Goal: Information Seeking & Learning: Compare options

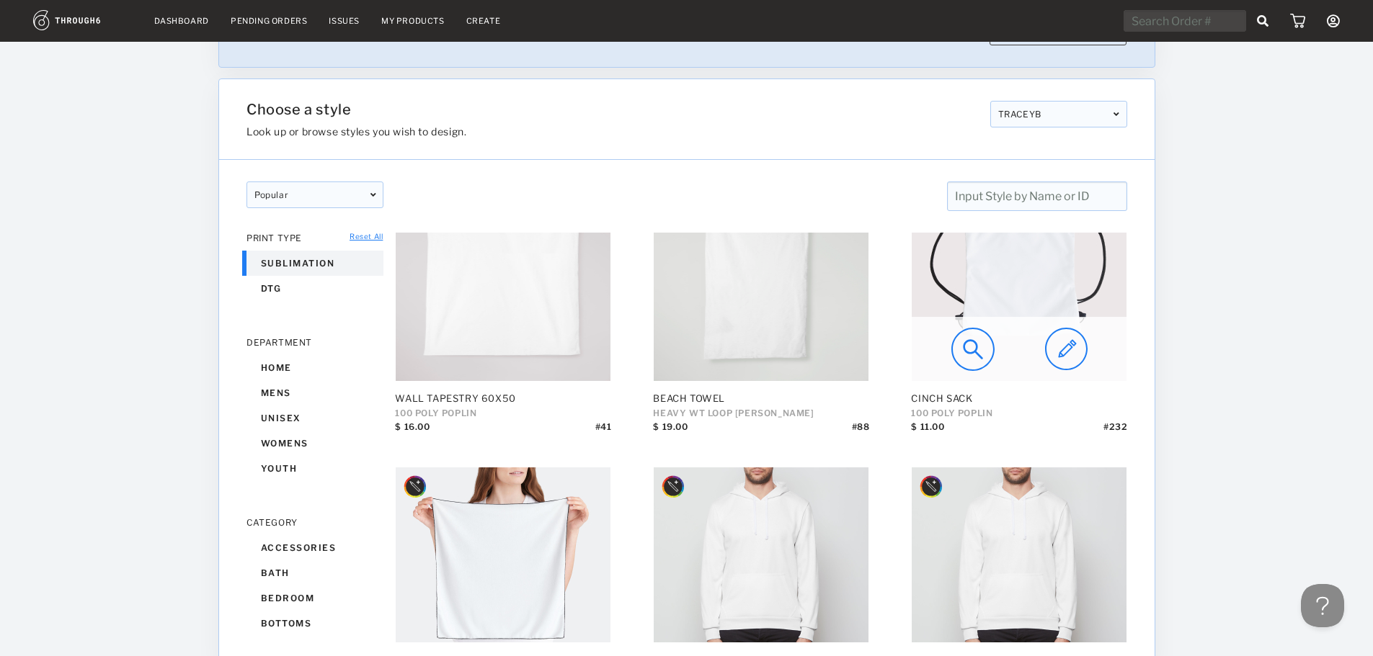
scroll to position [3819, 0]
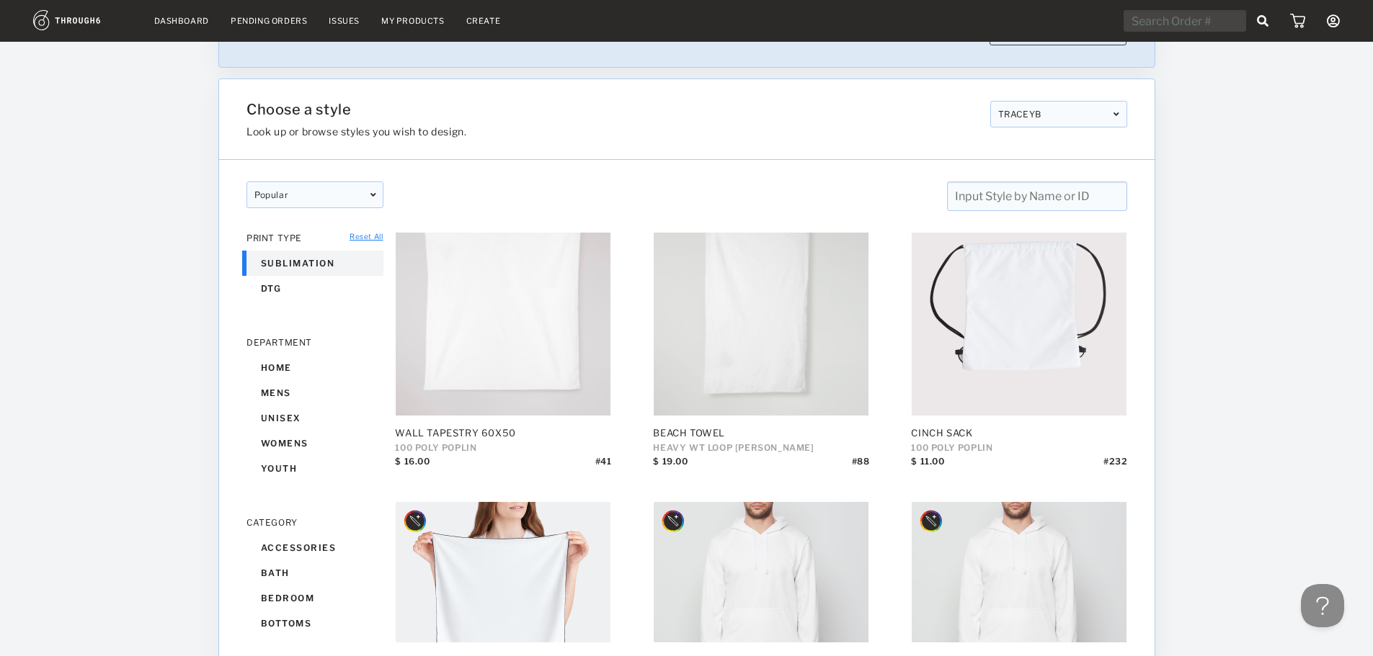
click at [1074, 111] on div "TRACEYB" at bounding box center [1057, 114] width 137 height 27
click at [1231, 113] on div at bounding box center [1264, 295] width 218 height 615
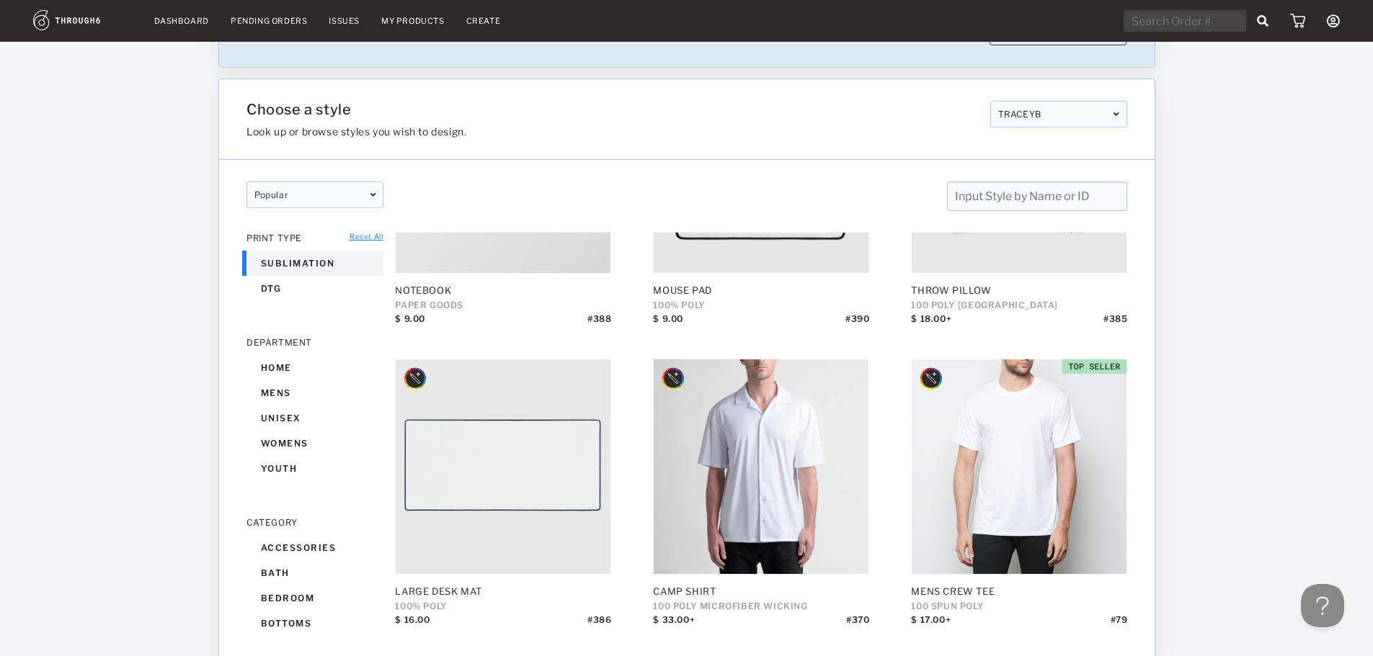
scroll to position [793, 0]
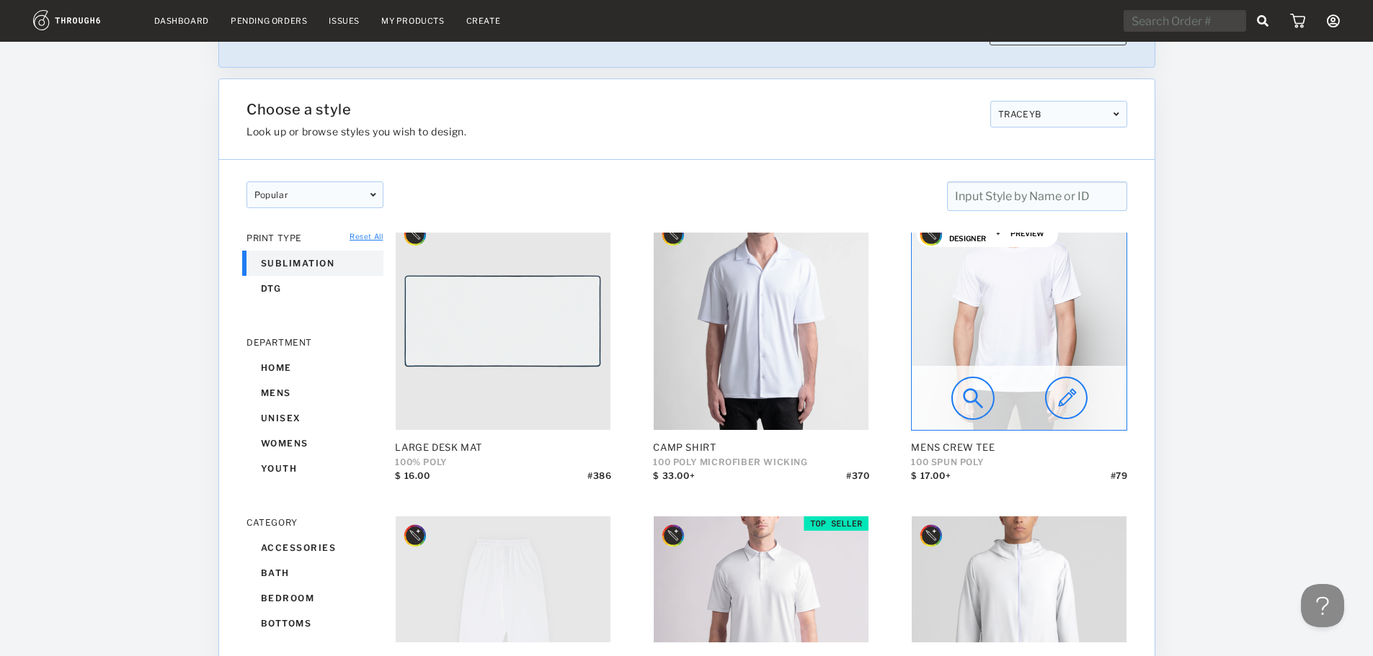
click at [967, 397] on img at bounding box center [972, 398] width 43 height 43
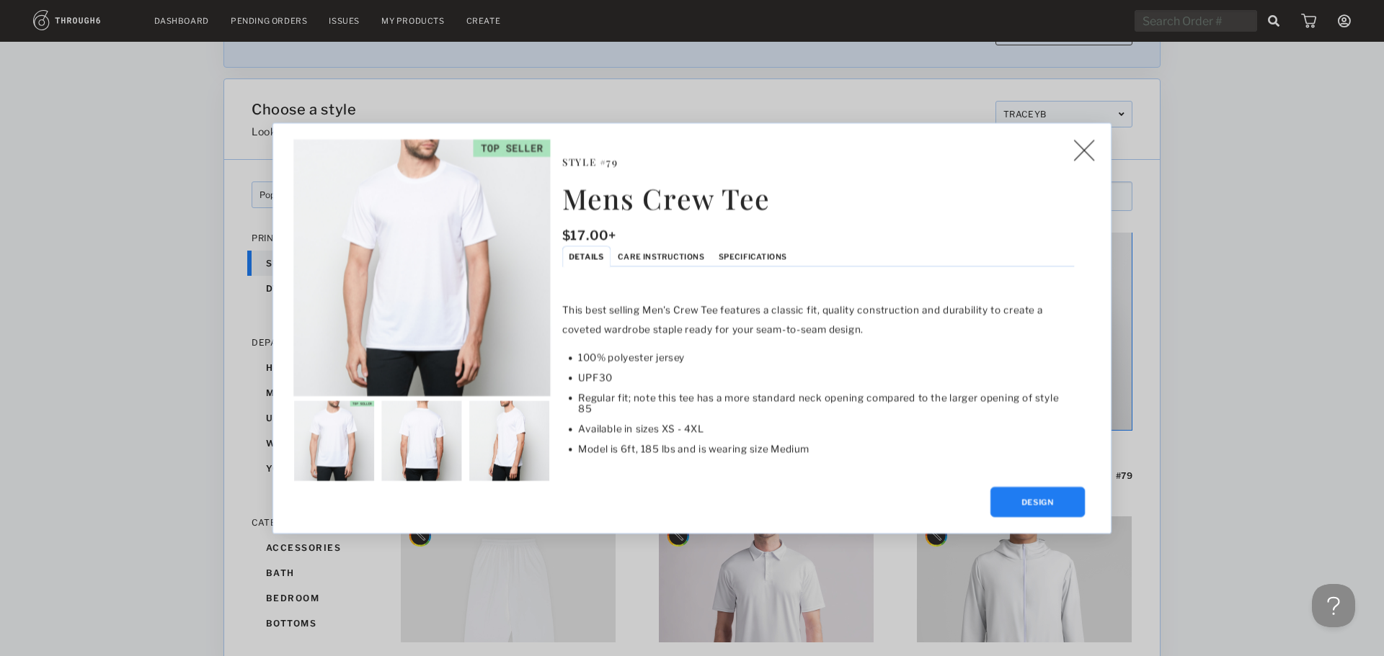
click at [757, 254] on span "Specifications" at bounding box center [752, 255] width 68 height 9
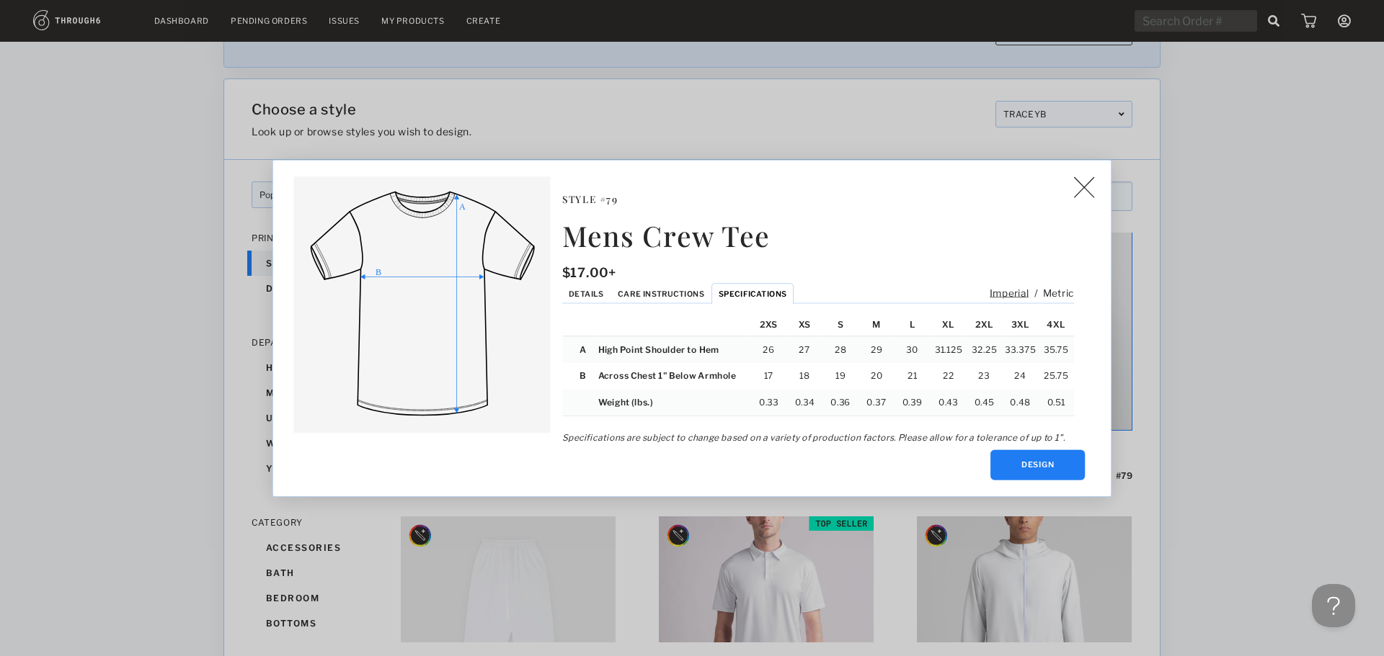
click at [1078, 196] on img at bounding box center [1083, 188] width 21 height 22
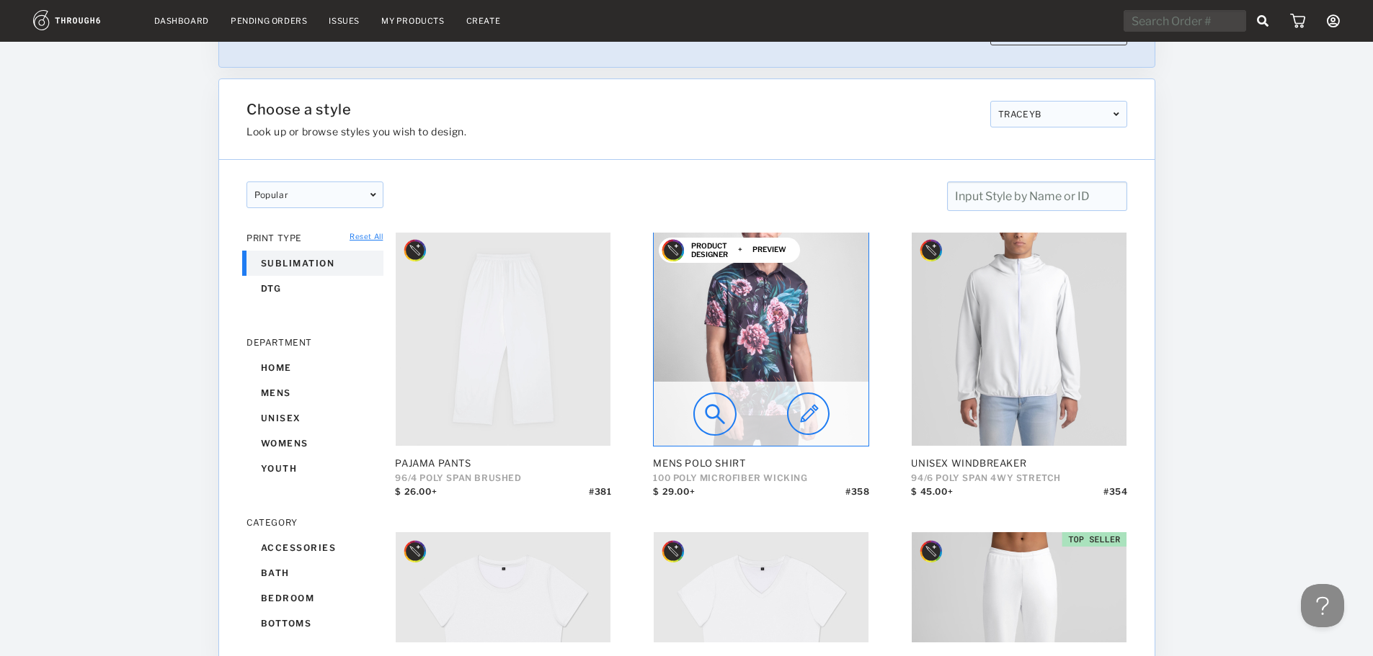
scroll to position [1081, 0]
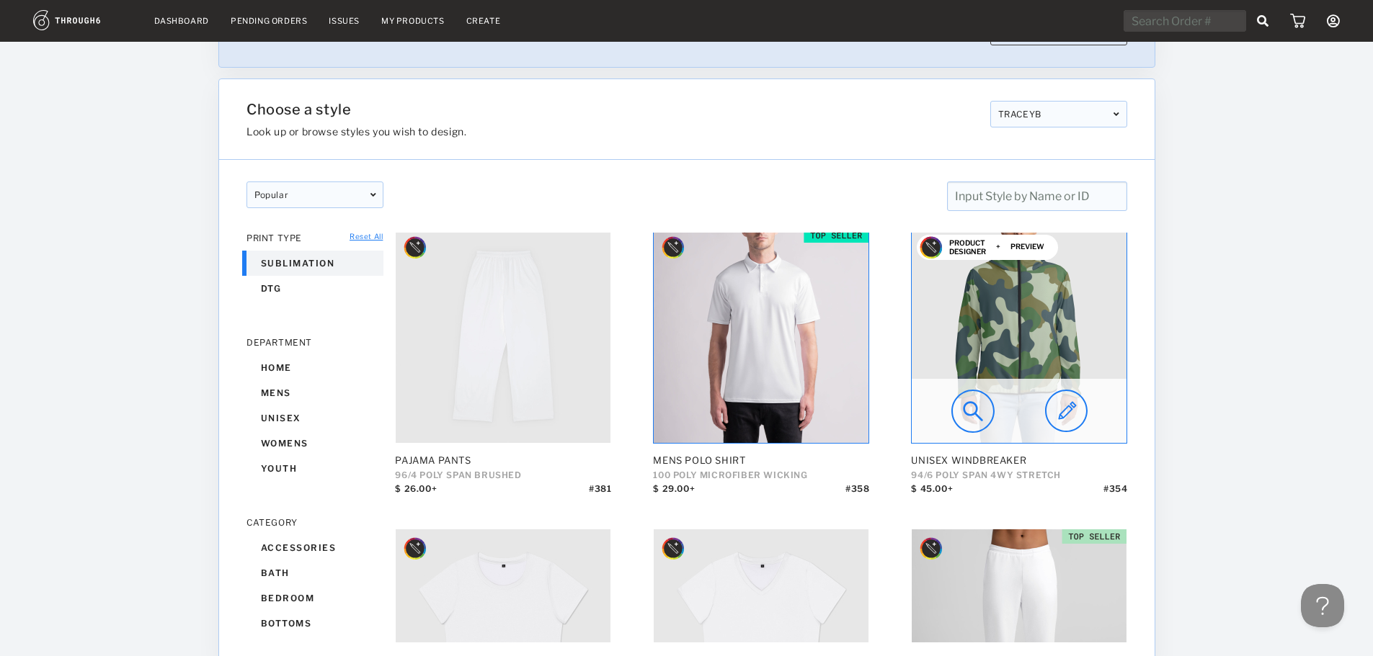
click at [970, 414] on img at bounding box center [972, 411] width 43 height 43
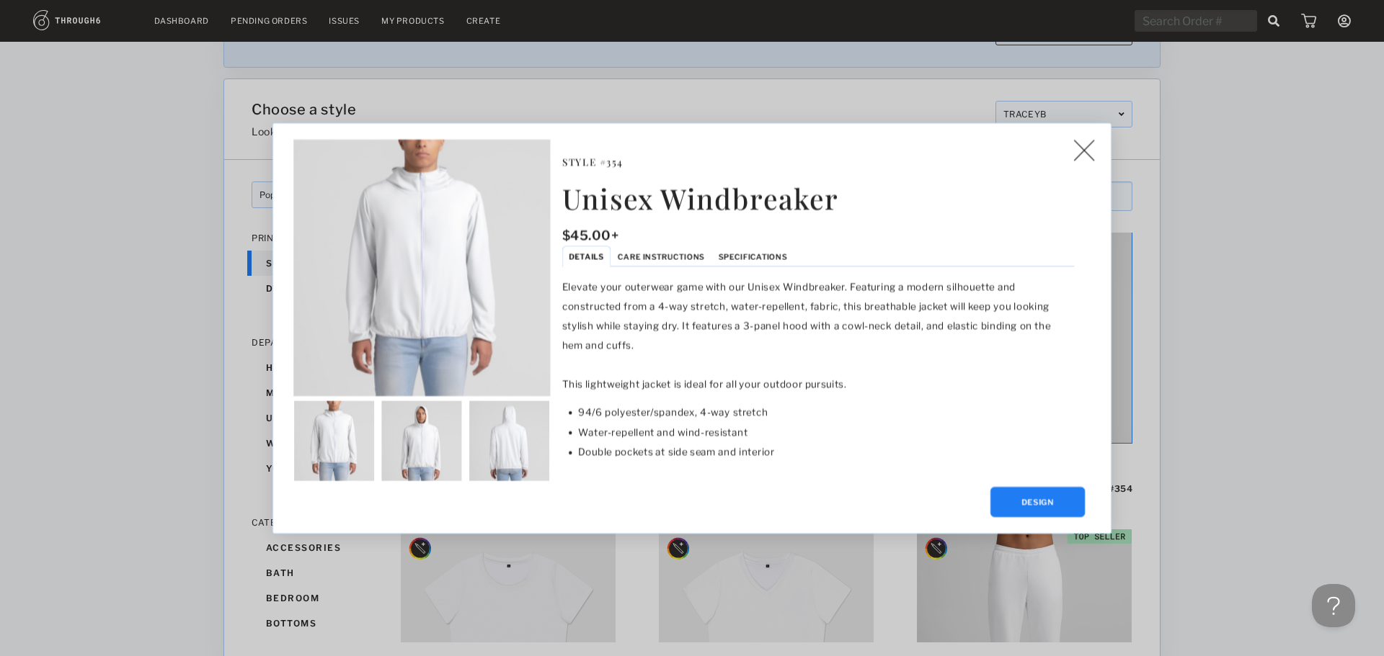
click at [736, 251] on span "Specifications" at bounding box center [752, 255] width 68 height 9
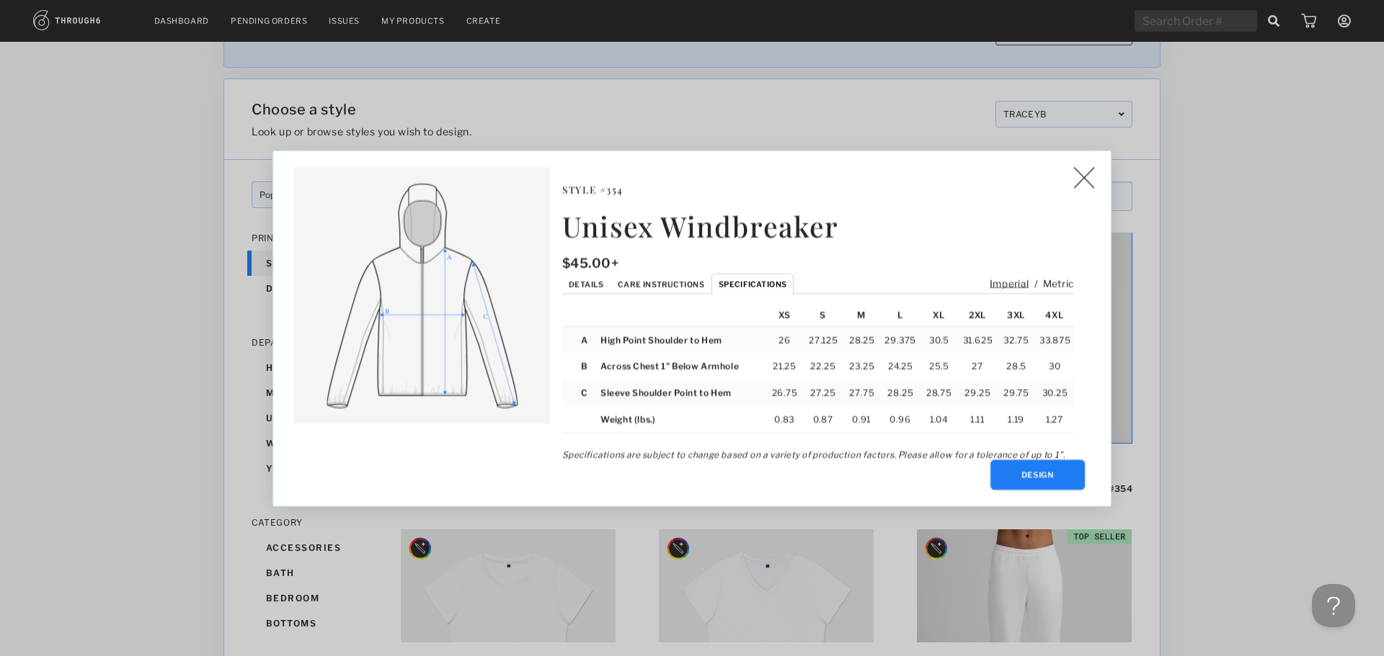
click at [590, 284] on span "Details" at bounding box center [586, 283] width 35 height 9
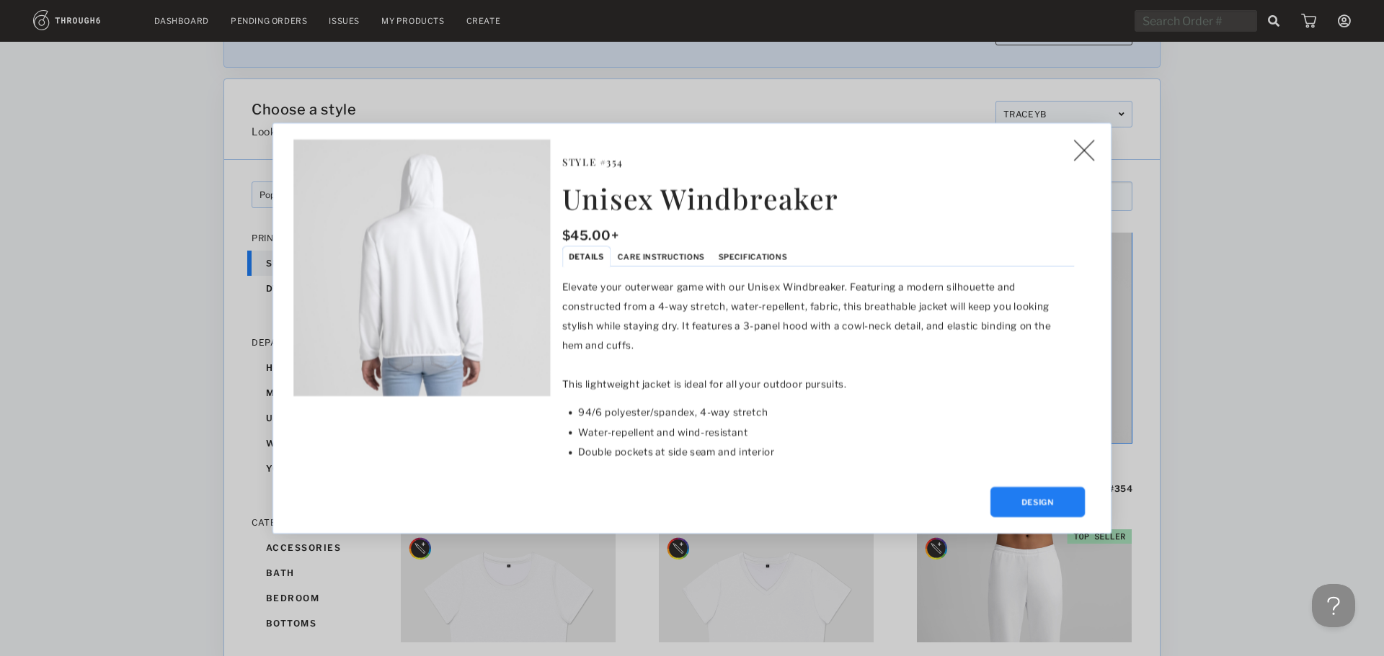
click at [1074, 154] on img at bounding box center [1083, 150] width 21 height 22
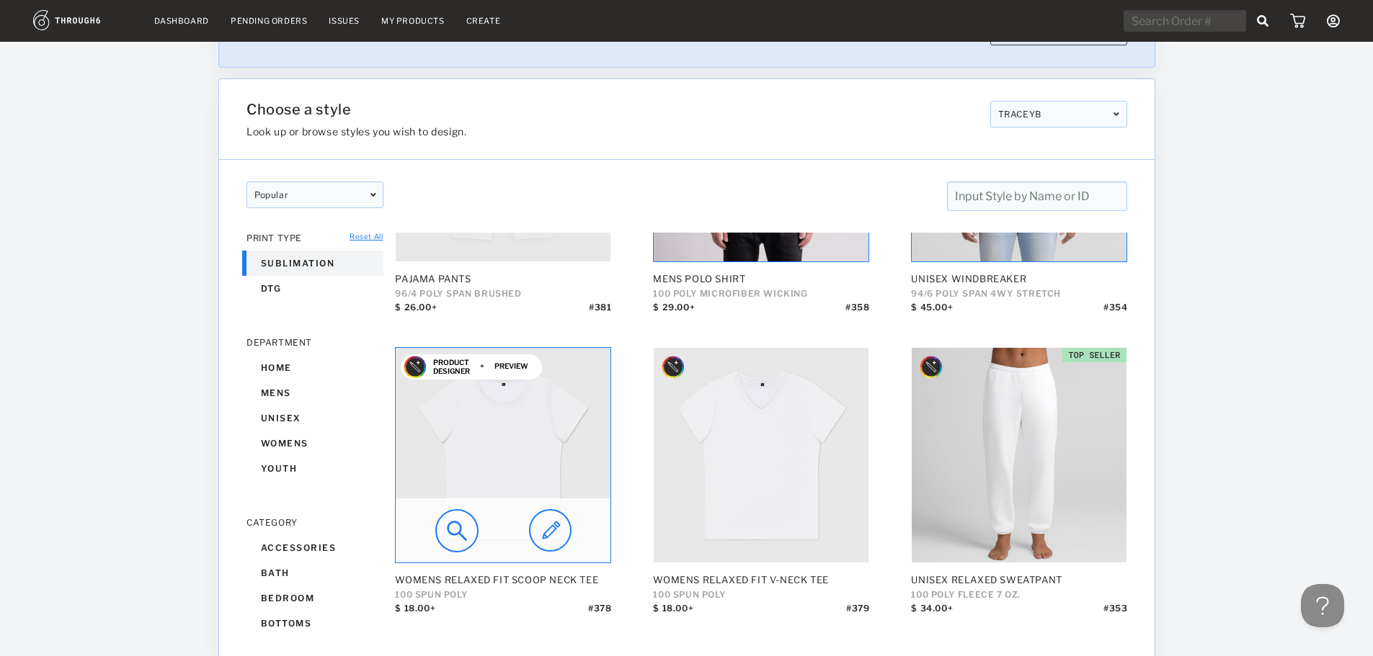
scroll to position [1297, 0]
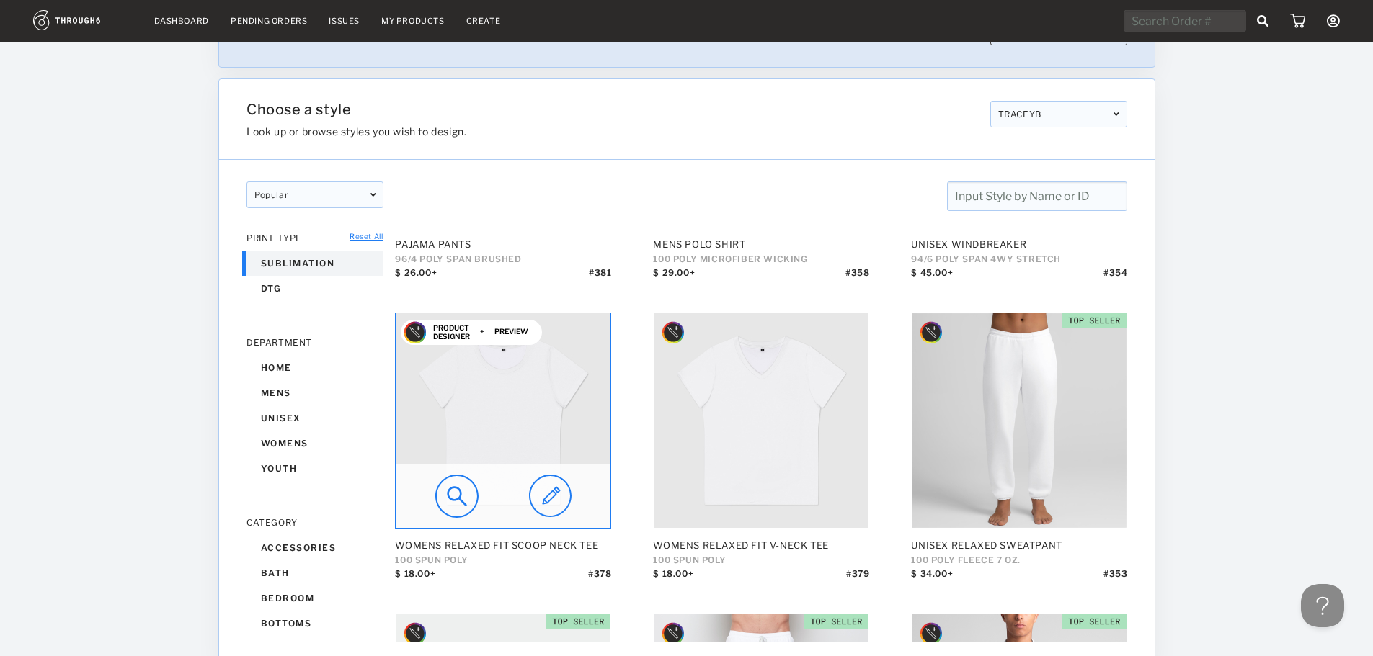
click at [451, 495] on img at bounding box center [456, 496] width 43 height 43
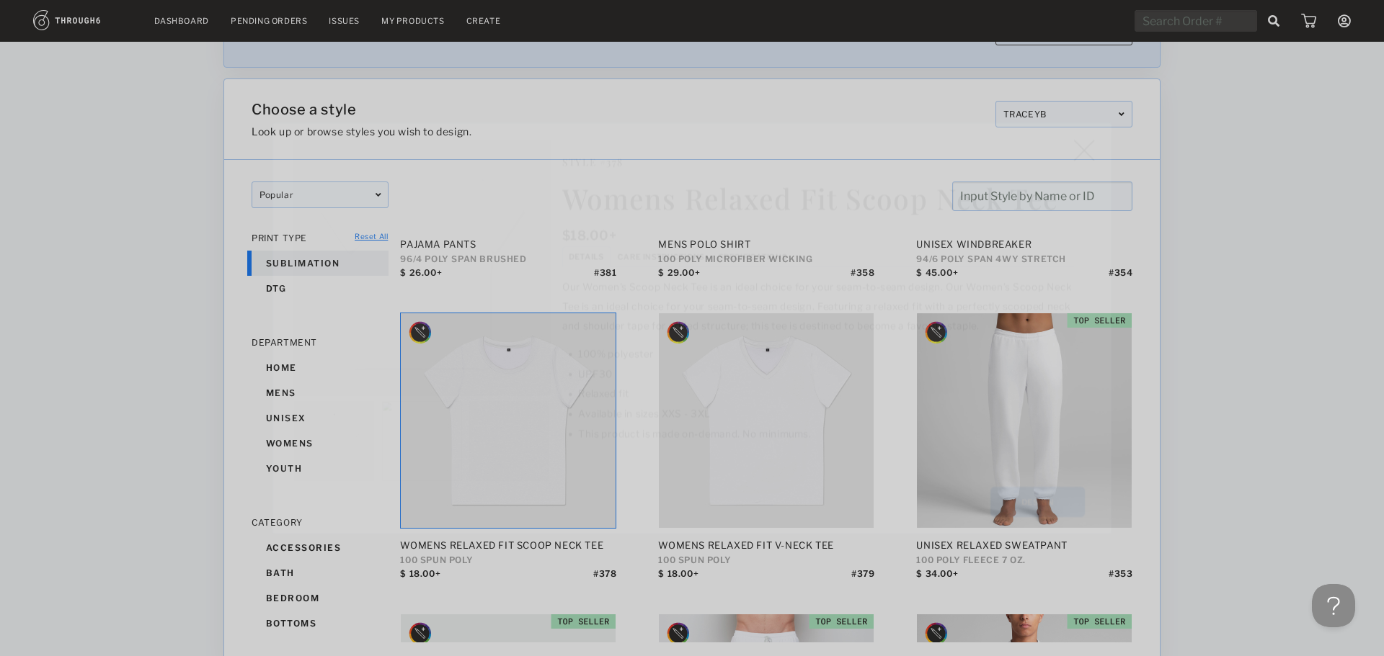
click at [758, 252] on li "Specifications" at bounding box center [752, 256] width 82 height 21
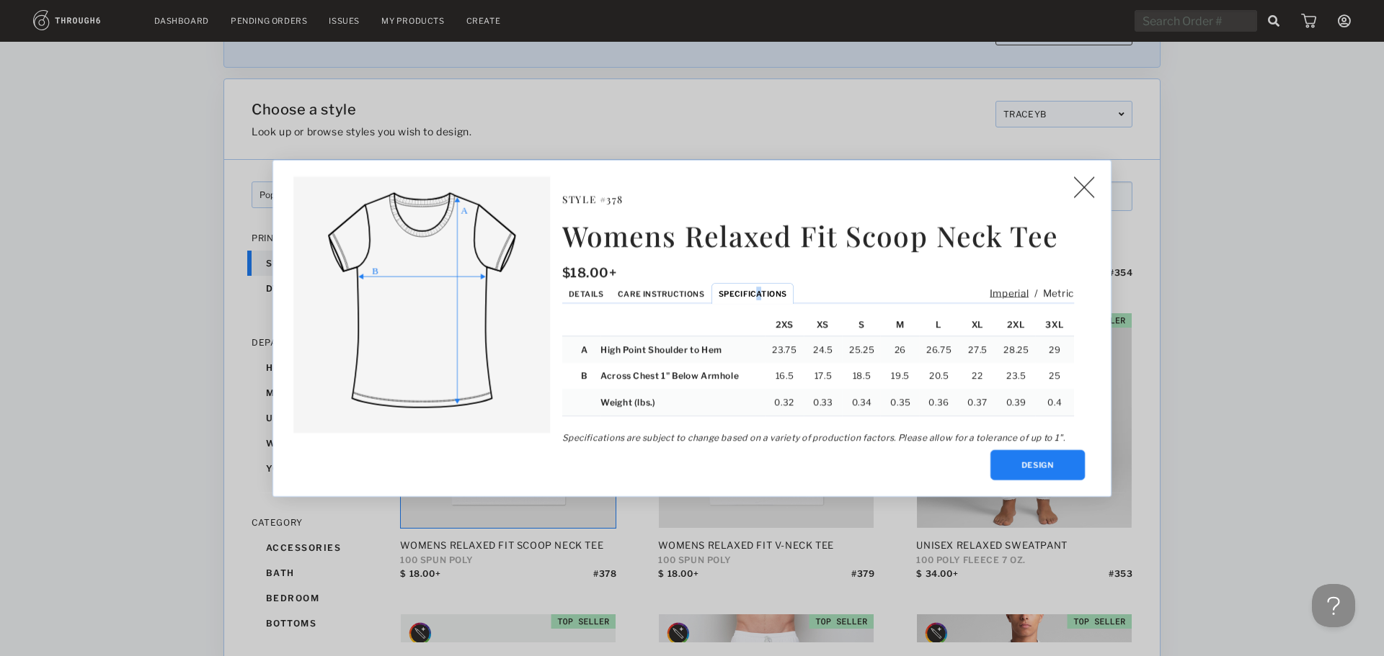
click at [1076, 191] on img at bounding box center [1083, 188] width 21 height 22
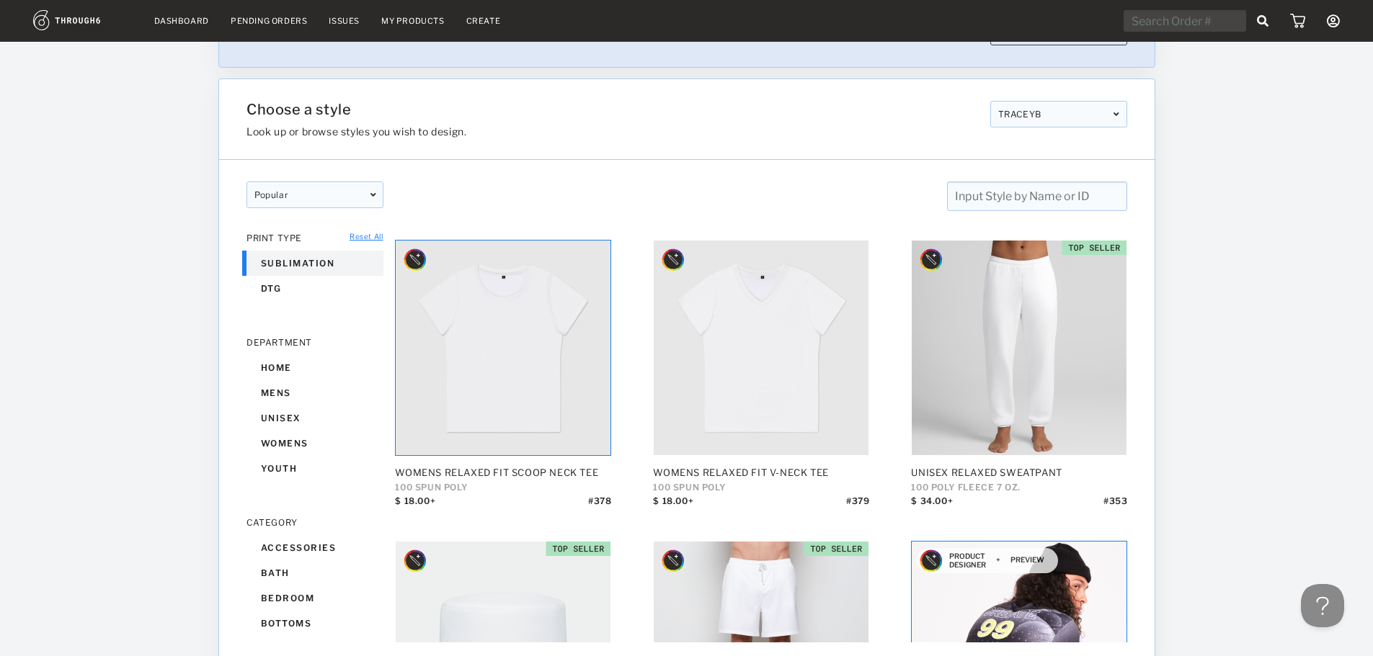
scroll to position [1369, 0]
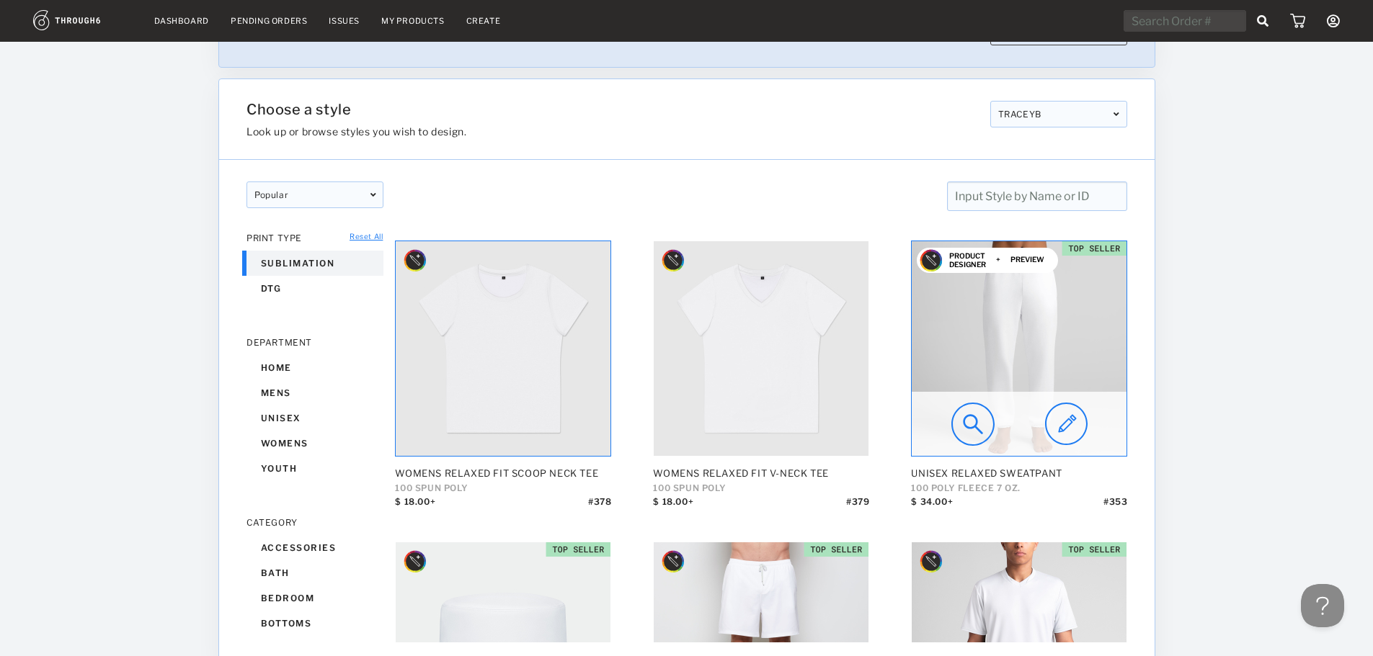
click at [968, 419] on img at bounding box center [972, 424] width 43 height 43
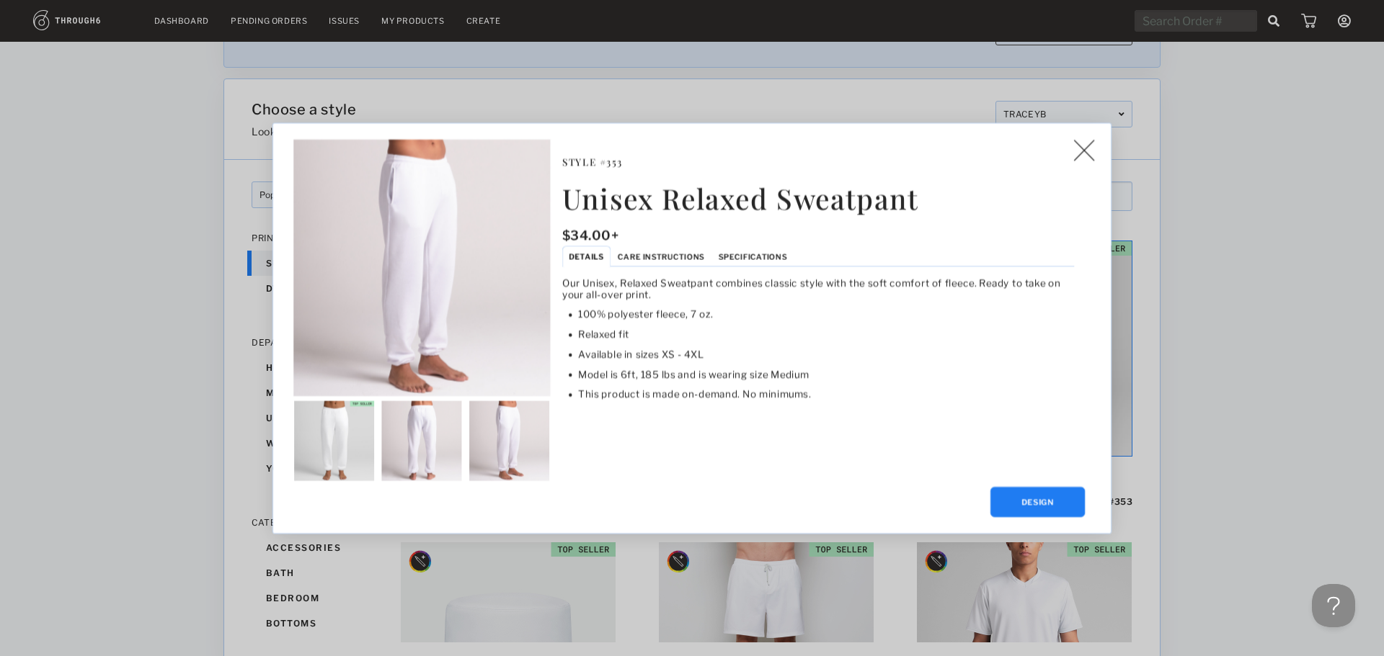
click at [1080, 153] on img at bounding box center [1083, 150] width 21 height 22
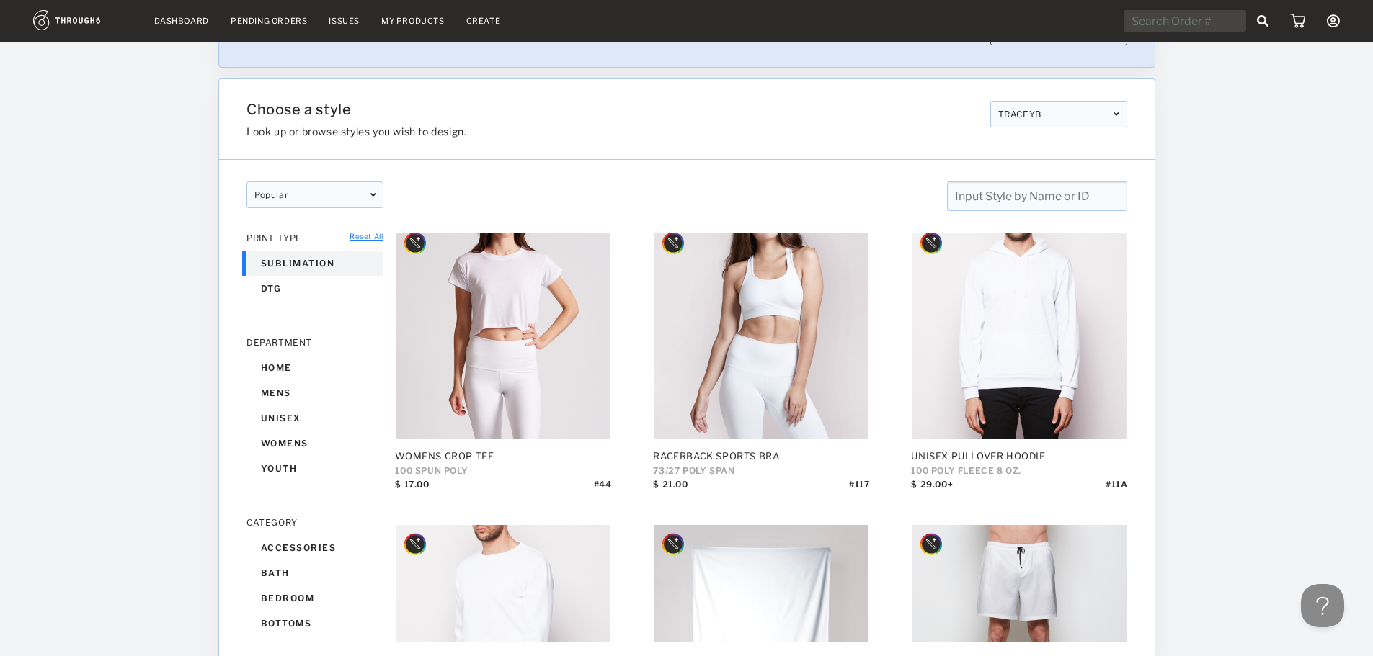
scroll to position [2018, 0]
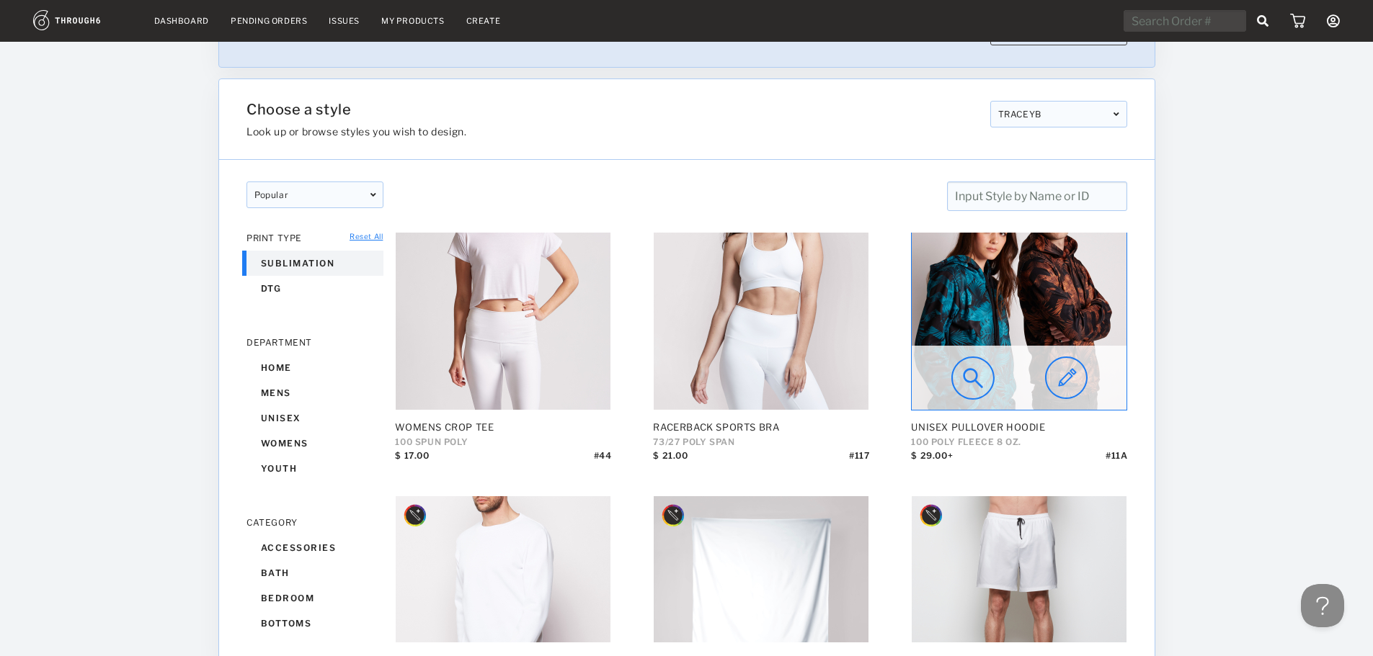
click at [966, 372] on img at bounding box center [972, 378] width 43 height 43
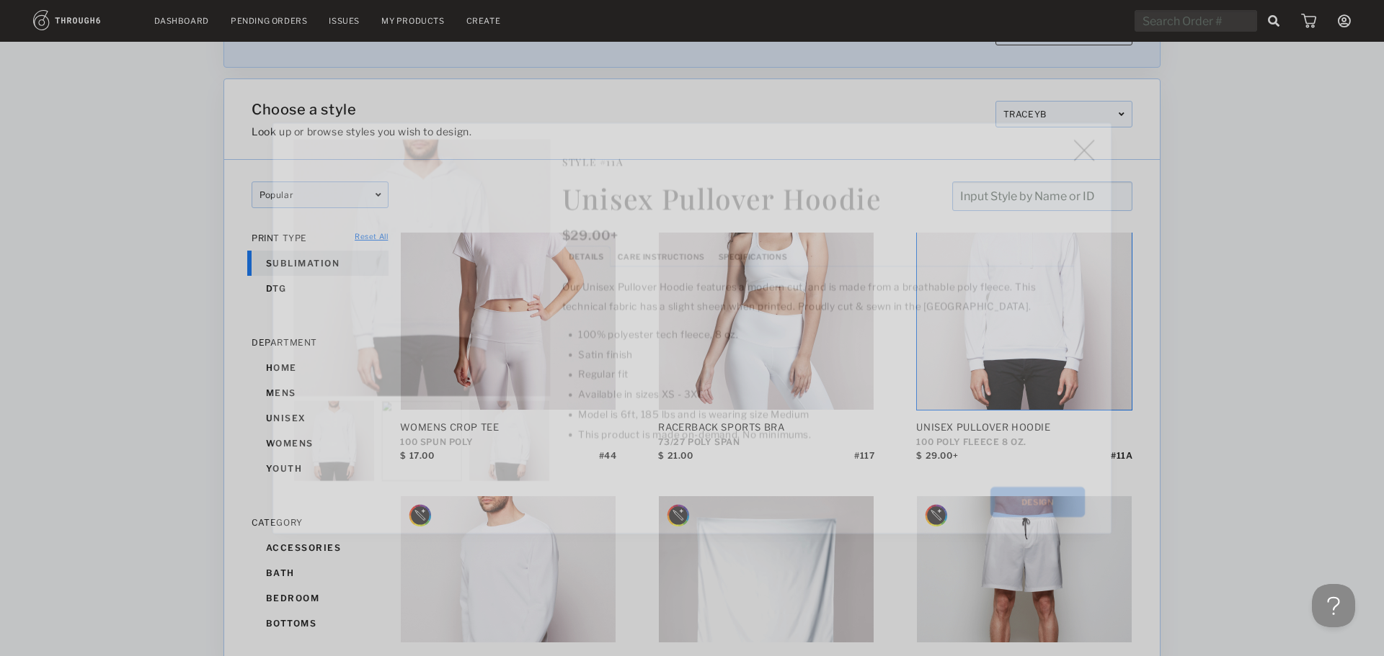
click at [759, 256] on span "Specifications" at bounding box center [752, 255] width 68 height 9
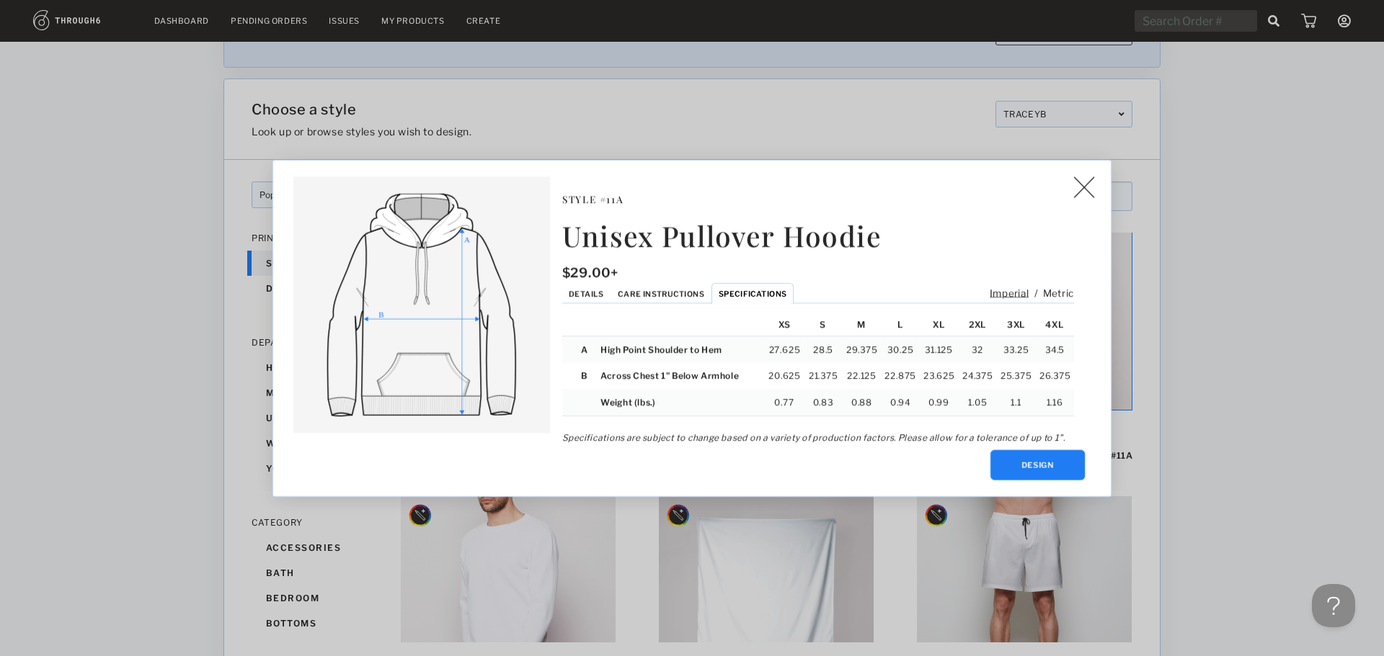
click at [1081, 191] on img at bounding box center [1083, 188] width 21 height 22
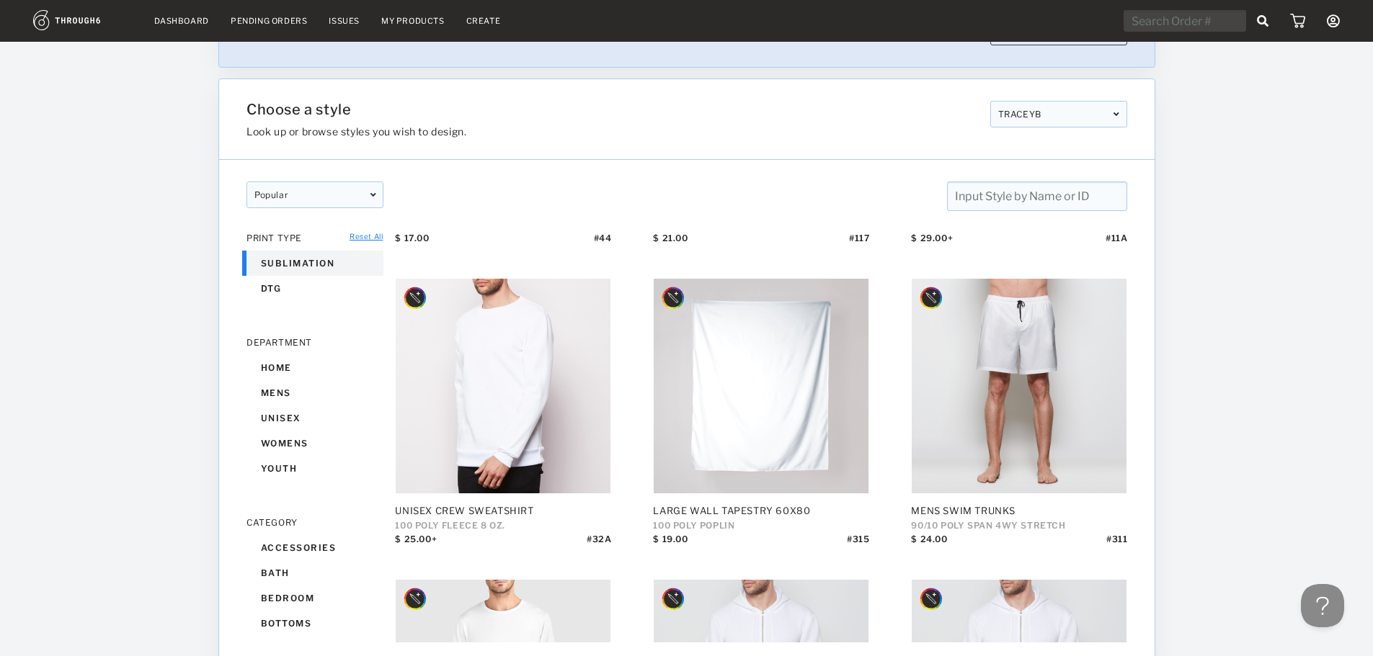
scroll to position [2234, 0]
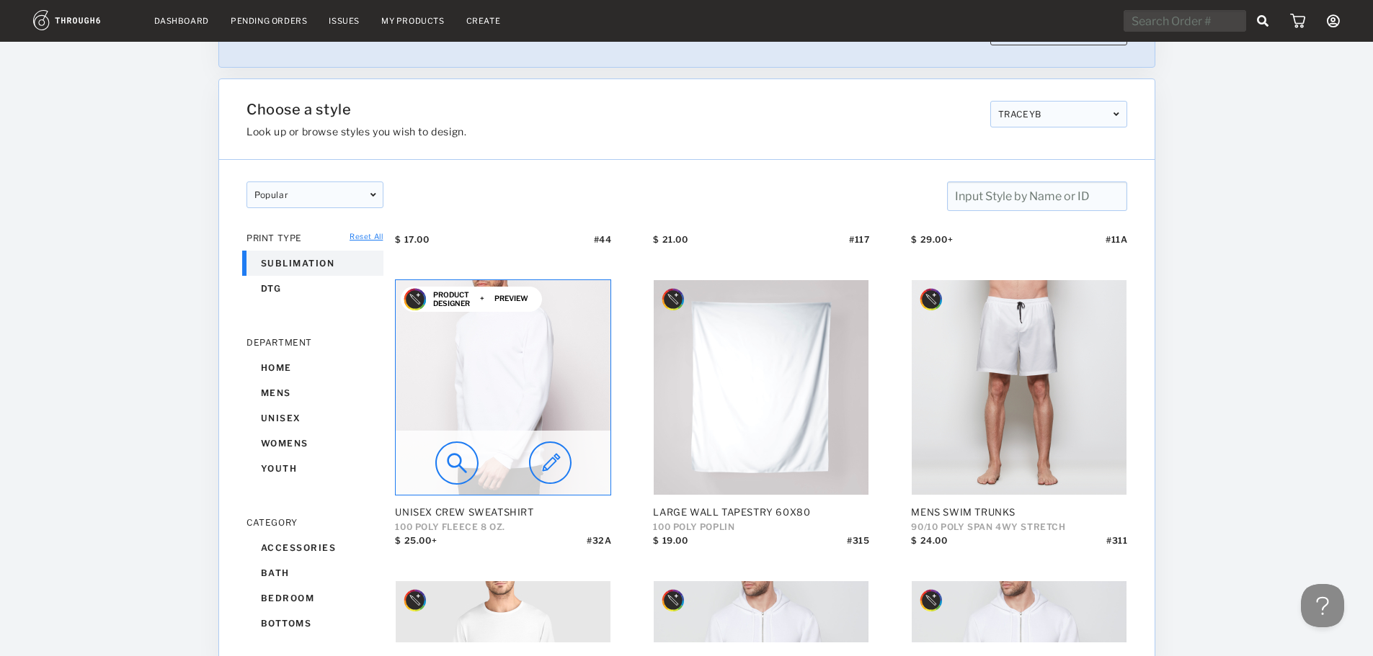
click at [463, 456] on img at bounding box center [456, 463] width 43 height 43
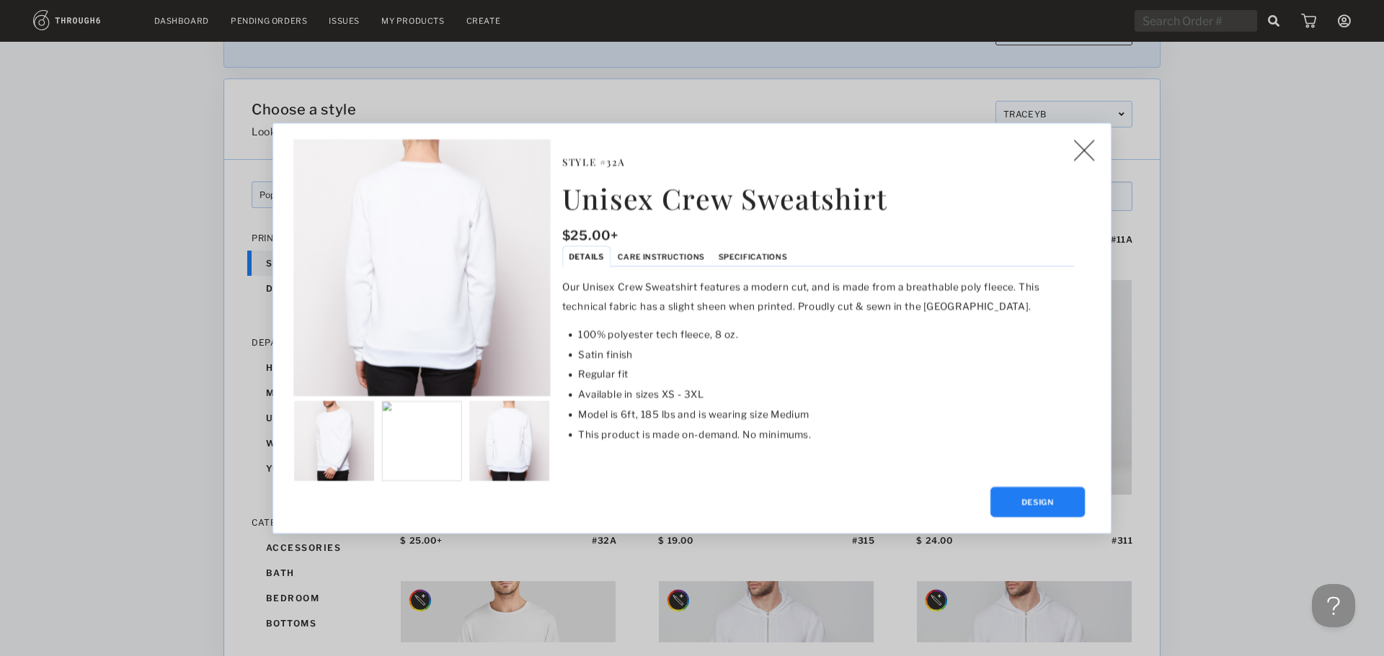
click at [1080, 150] on img at bounding box center [1083, 150] width 21 height 22
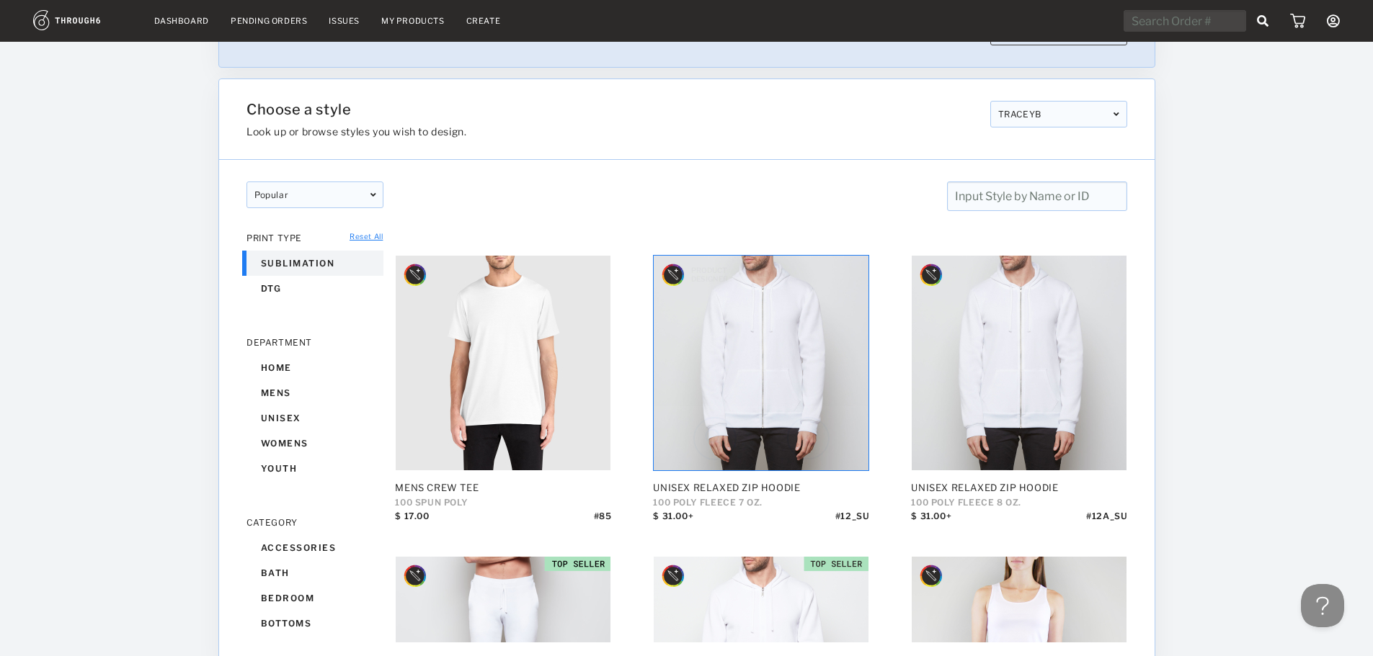
scroll to position [2666, 0]
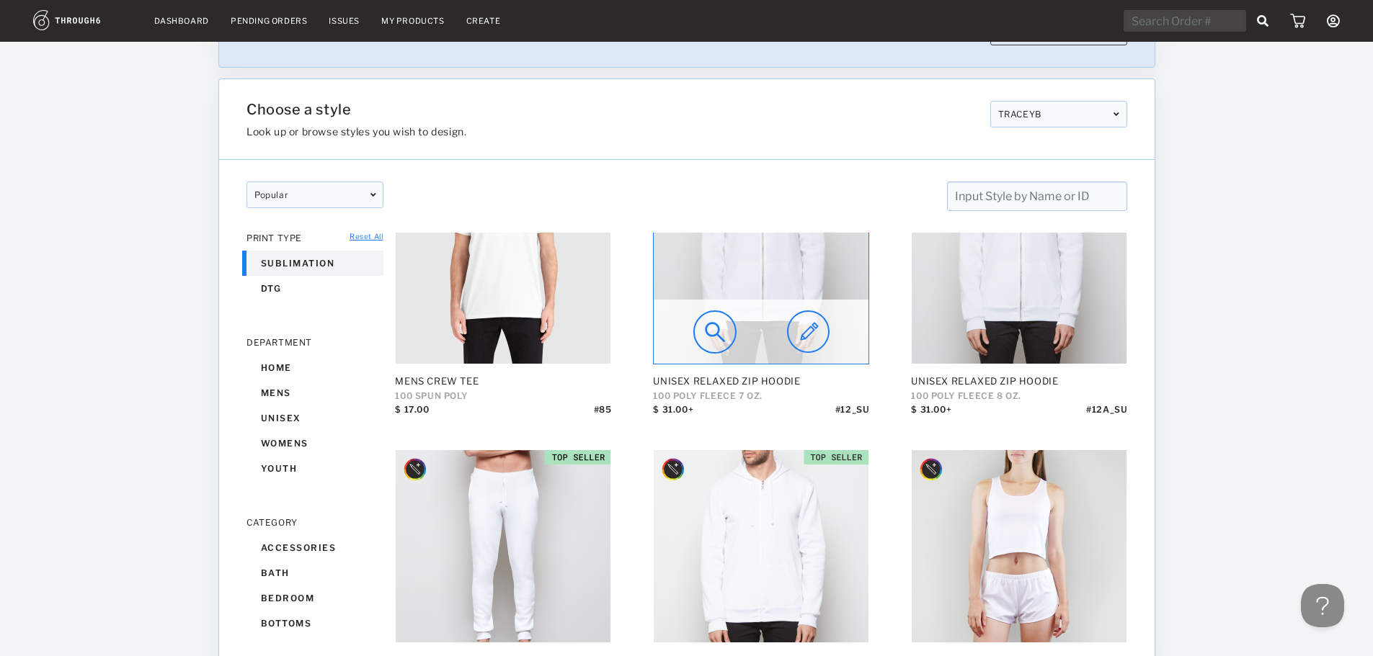
click at [715, 331] on img at bounding box center [714, 332] width 43 height 43
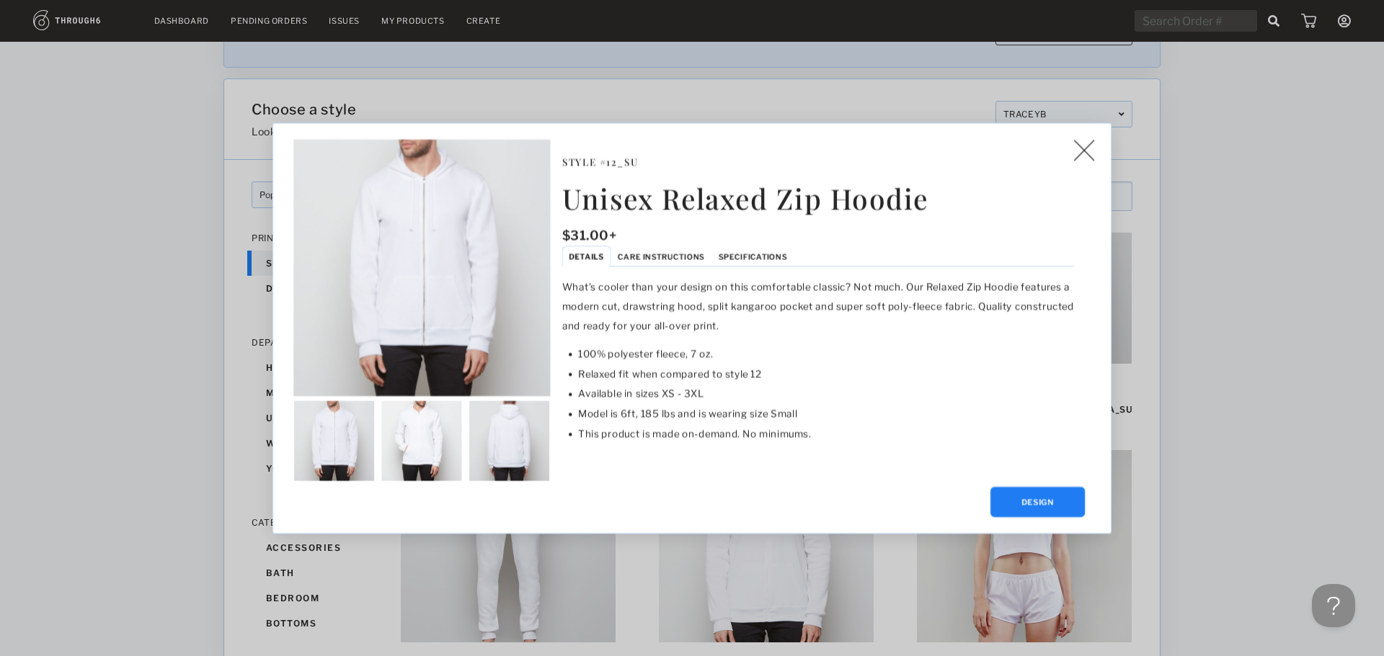
click at [731, 257] on span "Specifications" at bounding box center [752, 255] width 68 height 9
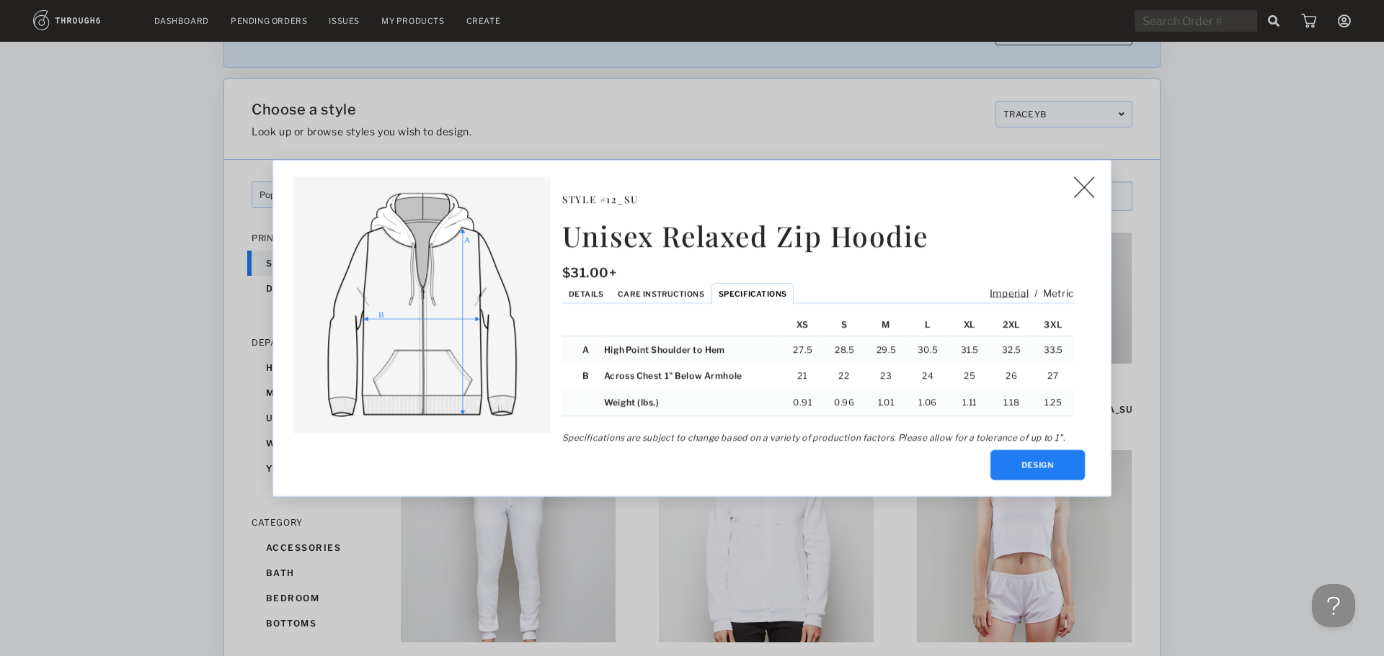
click at [1084, 185] on img at bounding box center [1083, 188] width 21 height 22
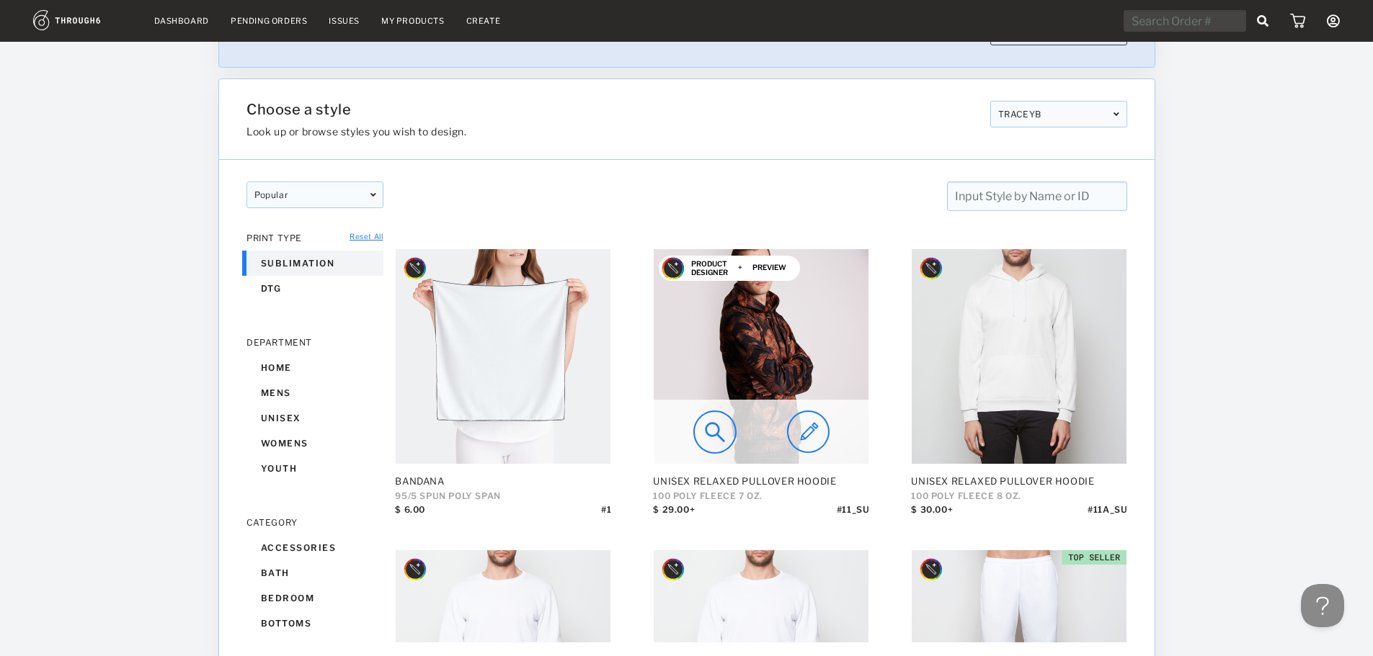
scroll to position [4107, 0]
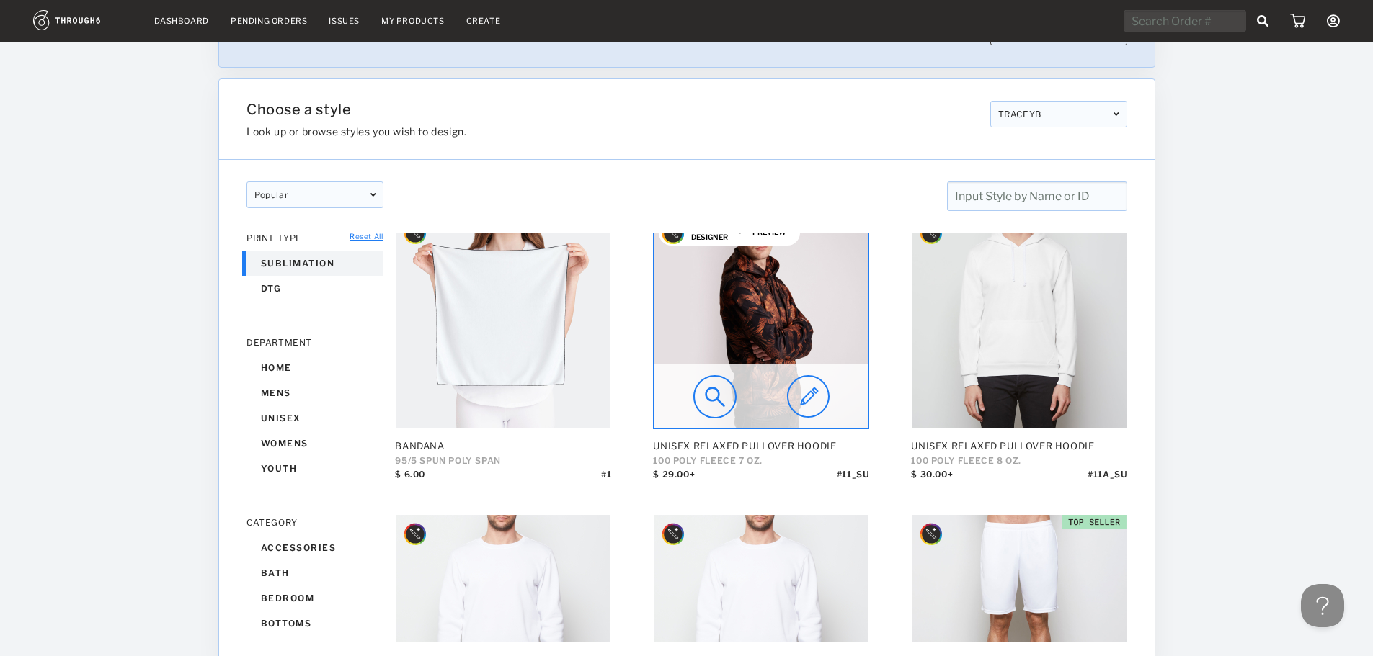
click at [713, 395] on img at bounding box center [714, 396] width 43 height 43
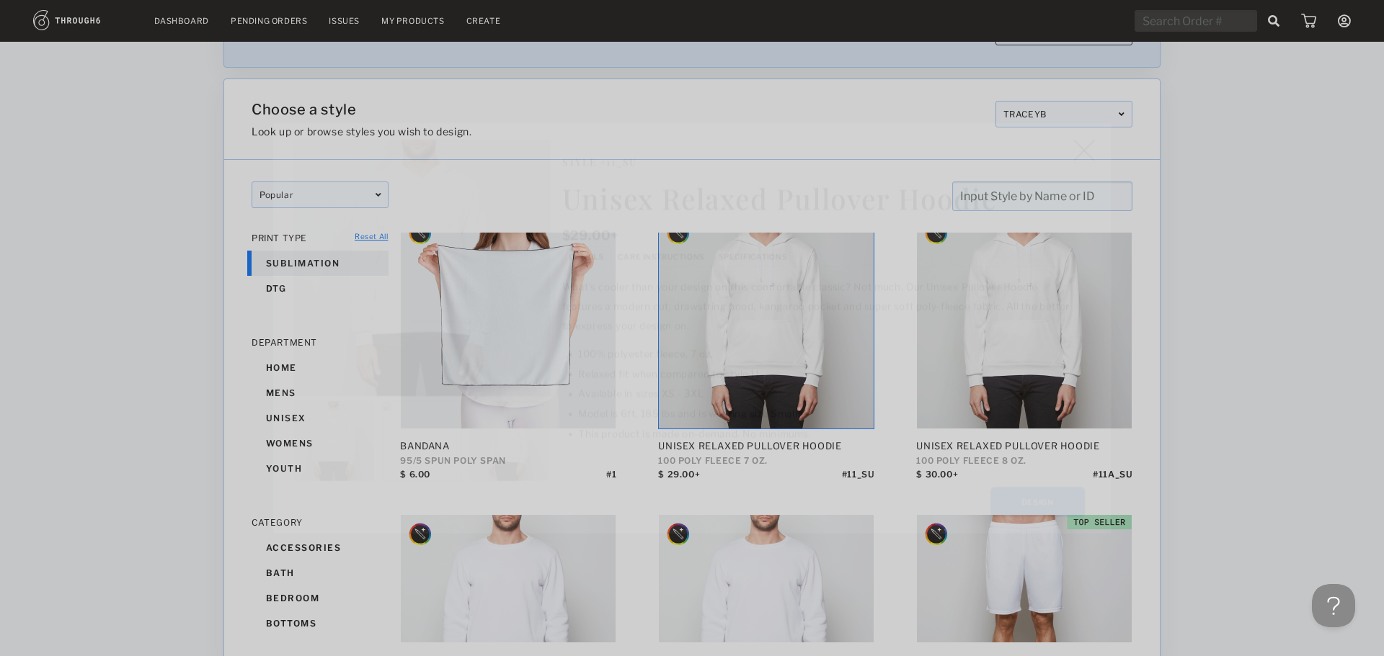
click at [724, 251] on span "Specifications" at bounding box center [752, 255] width 68 height 9
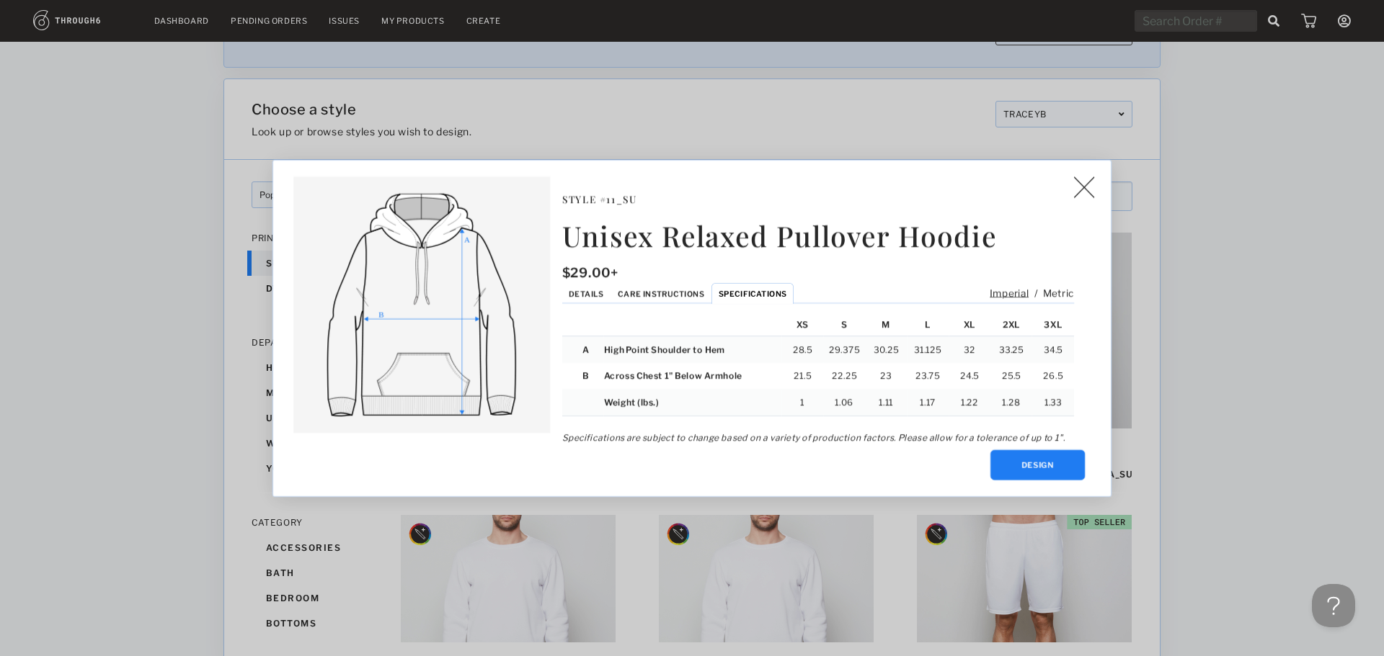
click at [1087, 197] on img at bounding box center [1083, 188] width 21 height 22
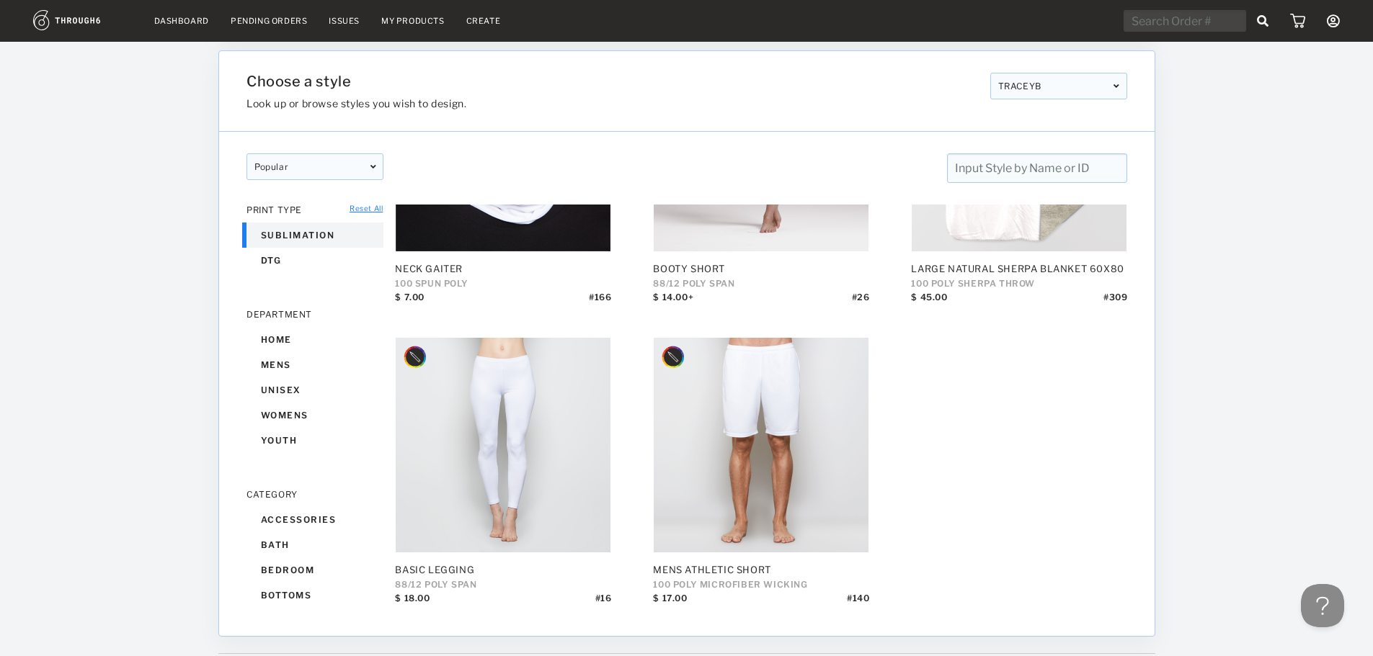
scroll to position [0, 0]
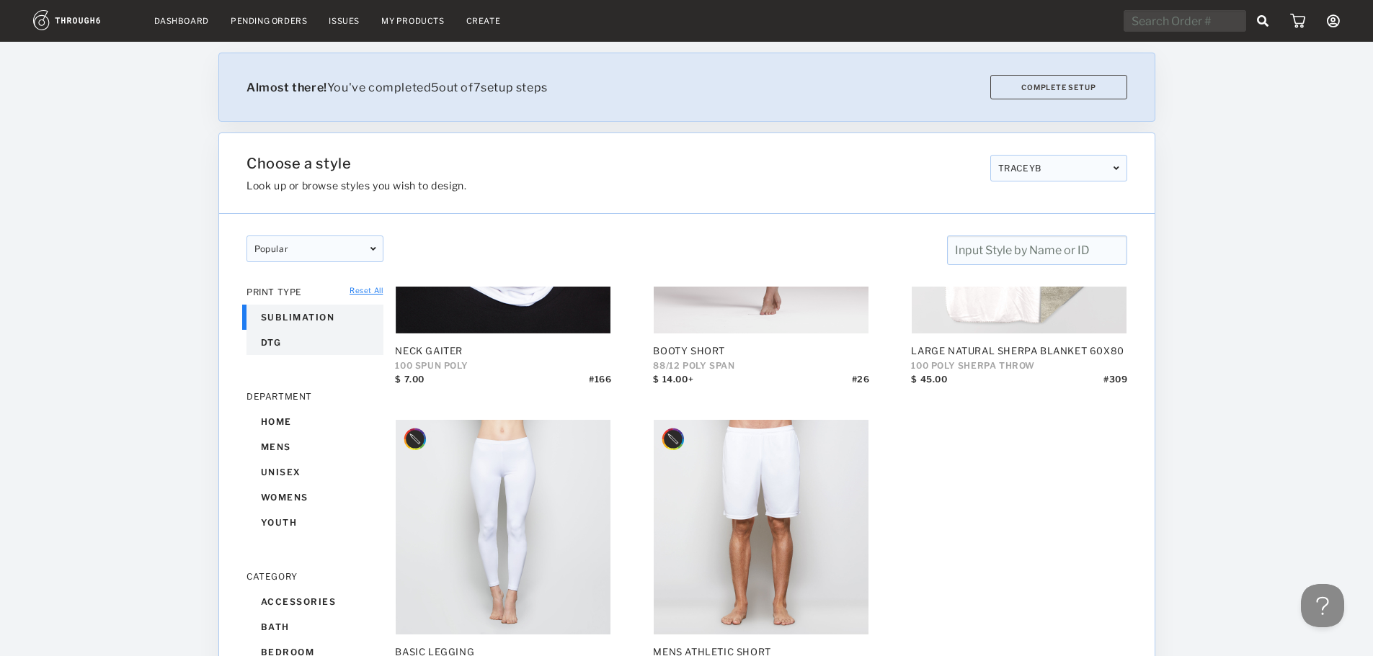
click at [280, 347] on div "dtg" at bounding box center [314, 342] width 137 height 25
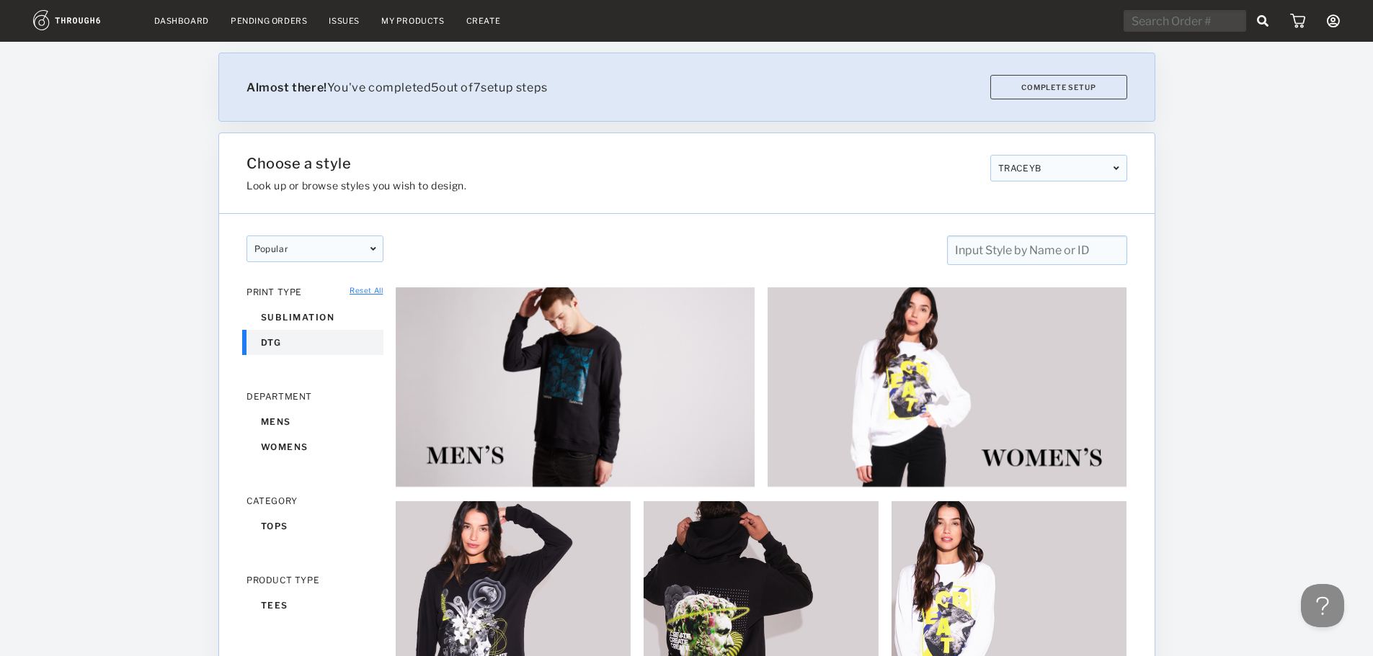
click at [330, 240] on div "popular" at bounding box center [314, 249] width 137 height 27
click at [282, 348] on div "popular designer featured popular New designer featured popular New CLEAR CLEAR…" at bounding box center [686, 455] width 935 height 483
click at [1065, 166] on div "TRACEYB" at bounding box center [1057, 168] width 137 height 27
click at [295, 164] on h1 "Choose a style" at bounding box center [612, 163] width 732 height 17
click at [349, 291] on div "PRINT TYPE" at bounding box center [314, 292] width 137 height 11
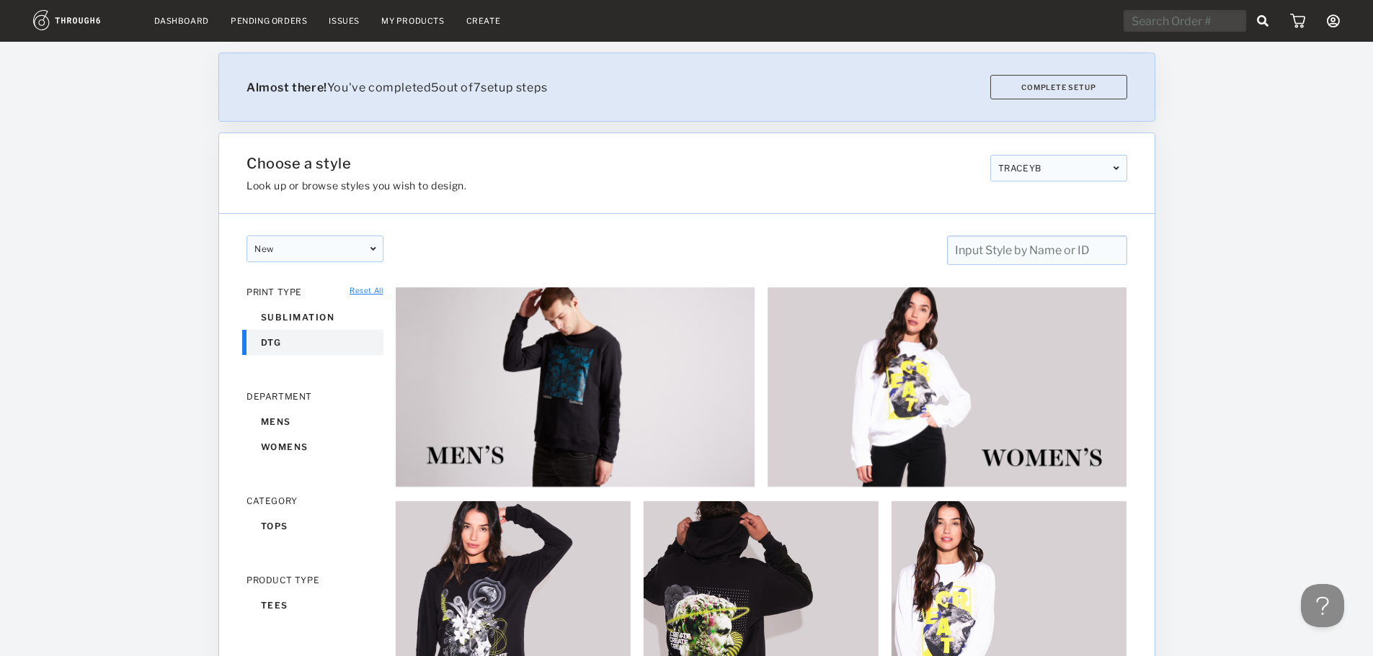
click at [363, 291] on link "Reset All" at bounding box center [365, 290] width 33 height 9
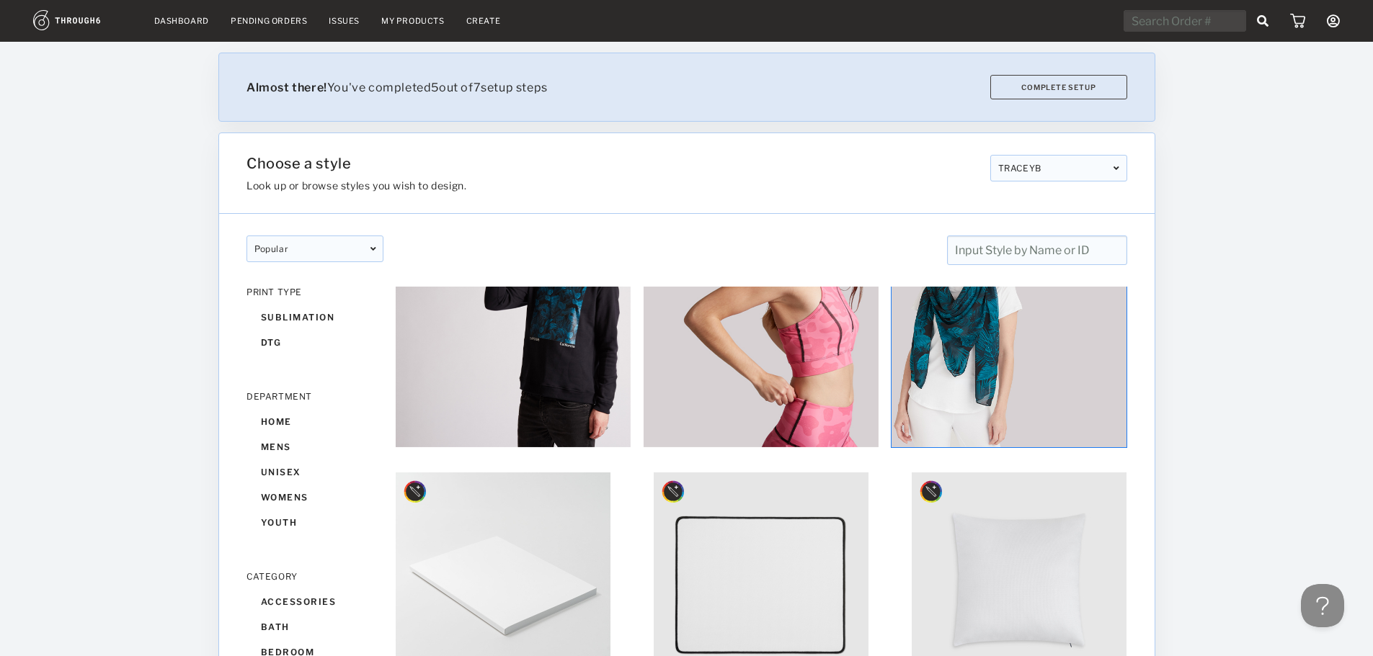
click at [966, 396] on img at bounding box center [1009, 331] width 236 height 236
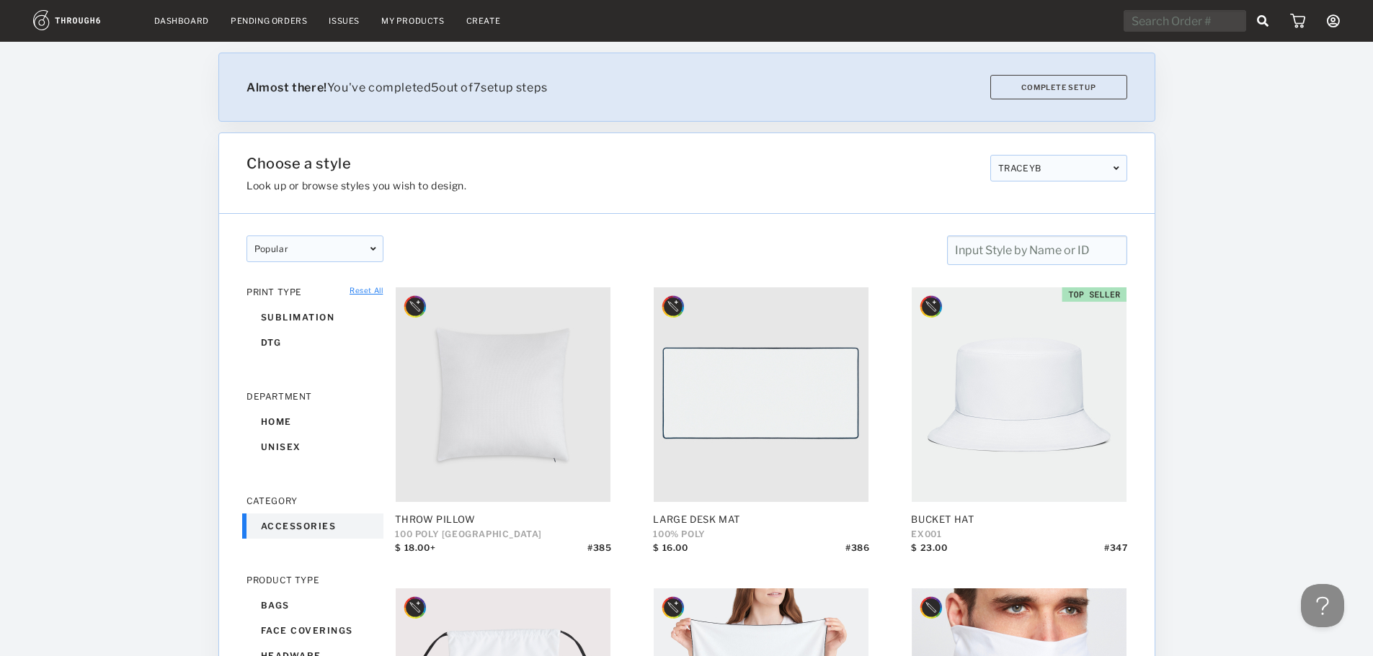
click at [373, 293] on link "Reset All" at bounding box center [365, 290] width 33 height 9
